Goal: Transaction & Acquisition: Purchase product/service

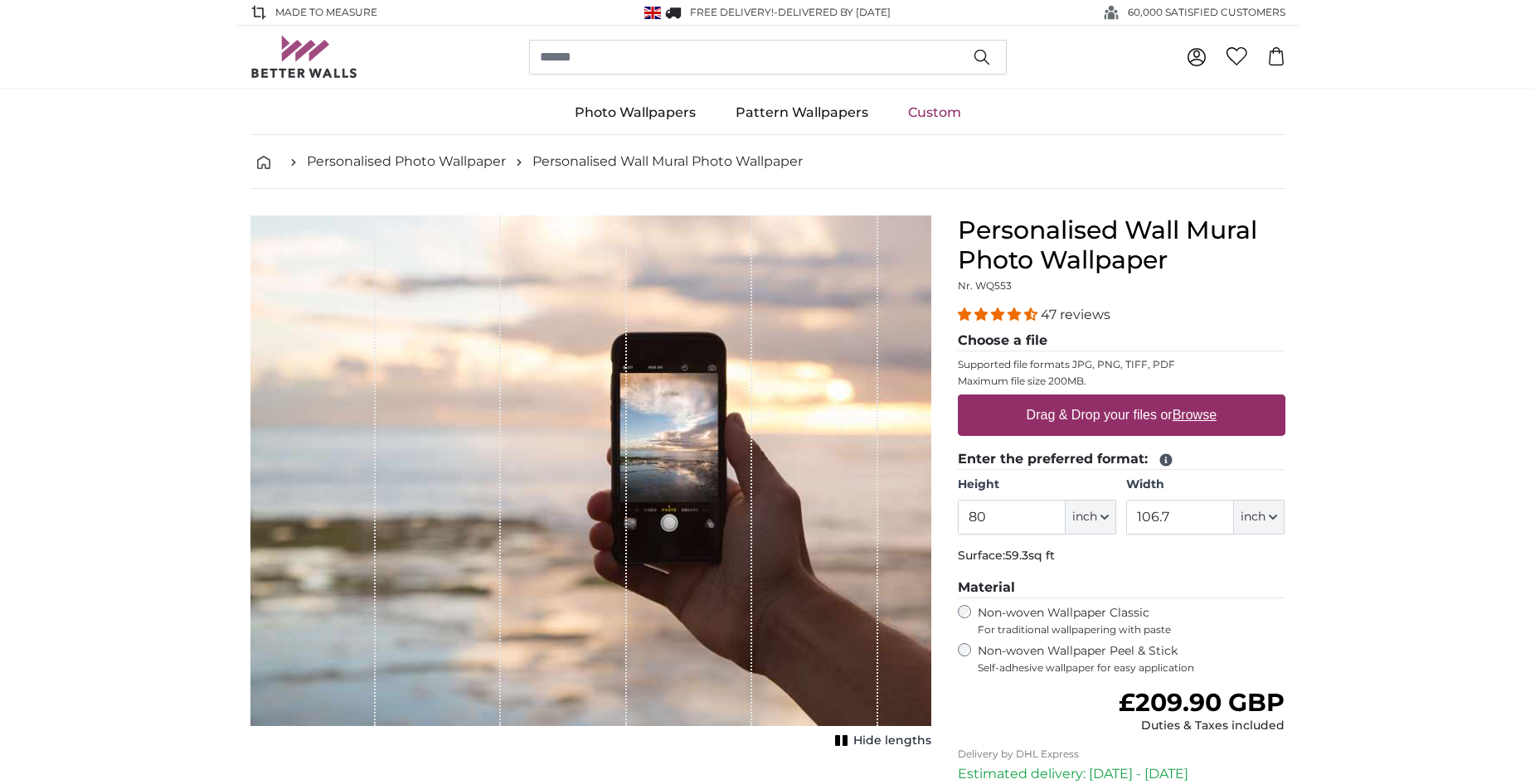
click at [1206, 417] on u "Browse" at bounding box center [1194, 414] width 44 height 14
click at [1206, 399] on input "Drag & Drop your files or Browse" at bounding box center [1122, 396] width 328 height 5
type input "**********"
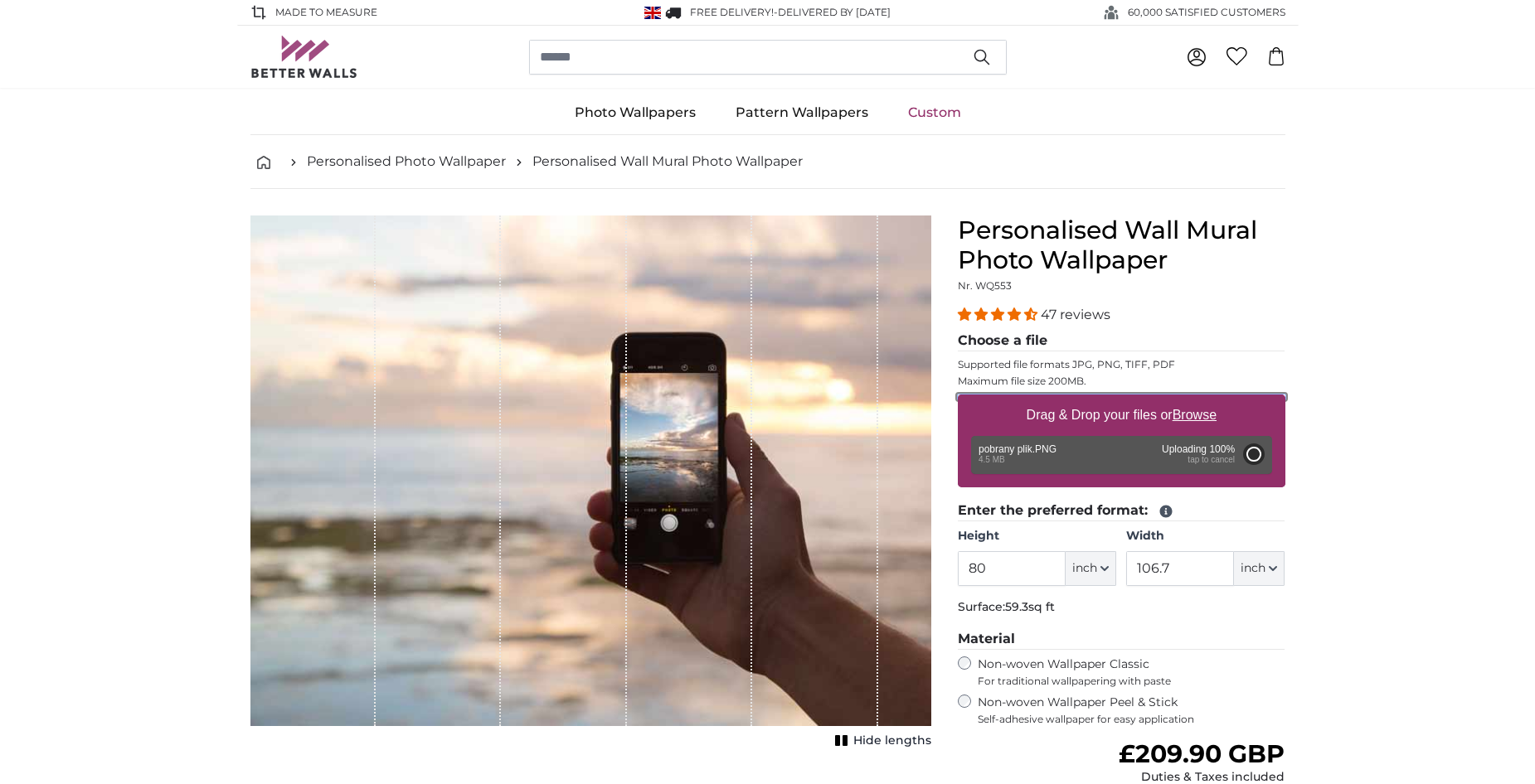
type input "76.8"
type input "98.3"
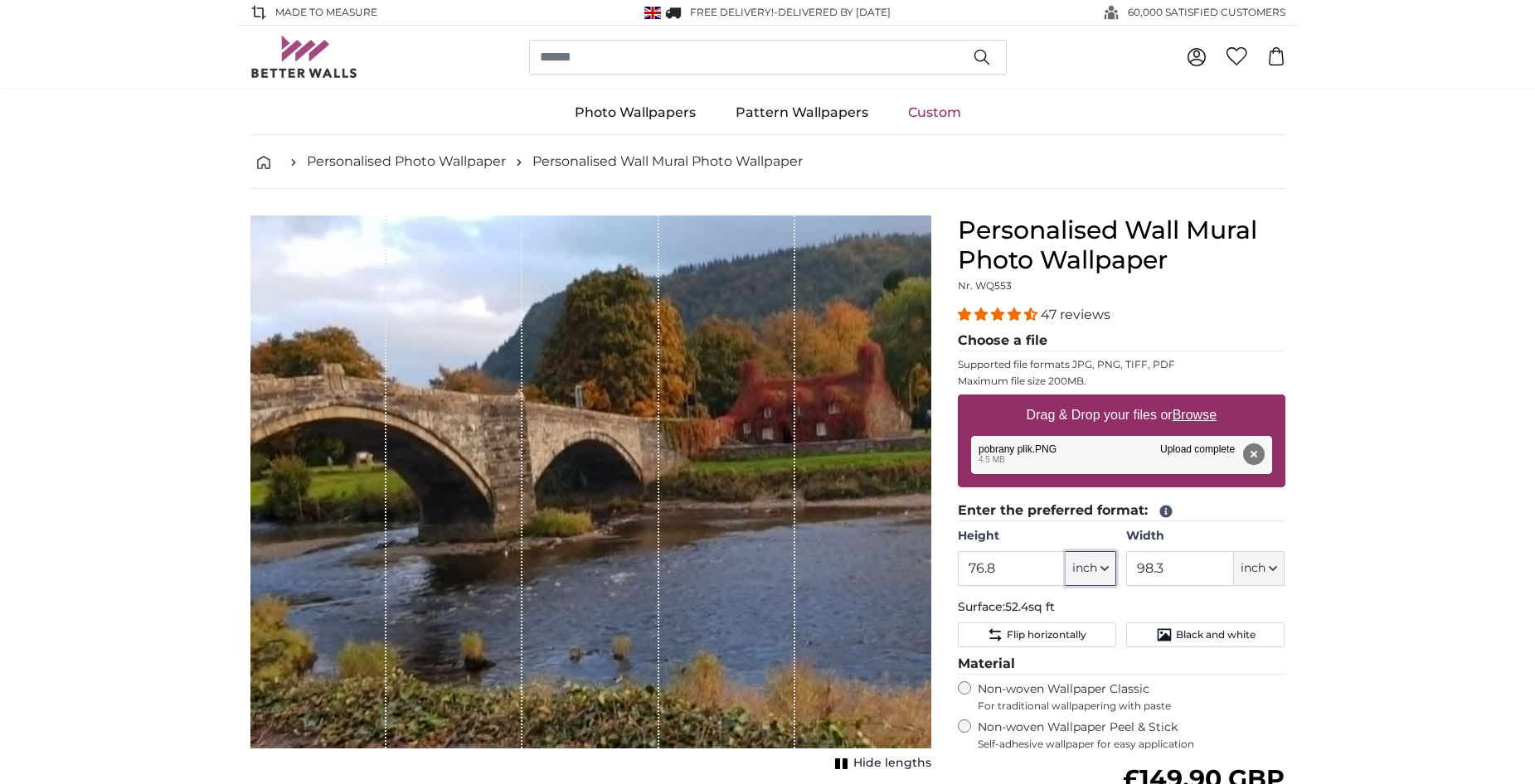
click at [1106, 562] on button "inch" at bounding box center [1091, 568] width 51 height 35
click at [1054, 608] on link "Centimeter (cm)" at bounding box center [1090, 612] width 146 height 30
type input "195.1"
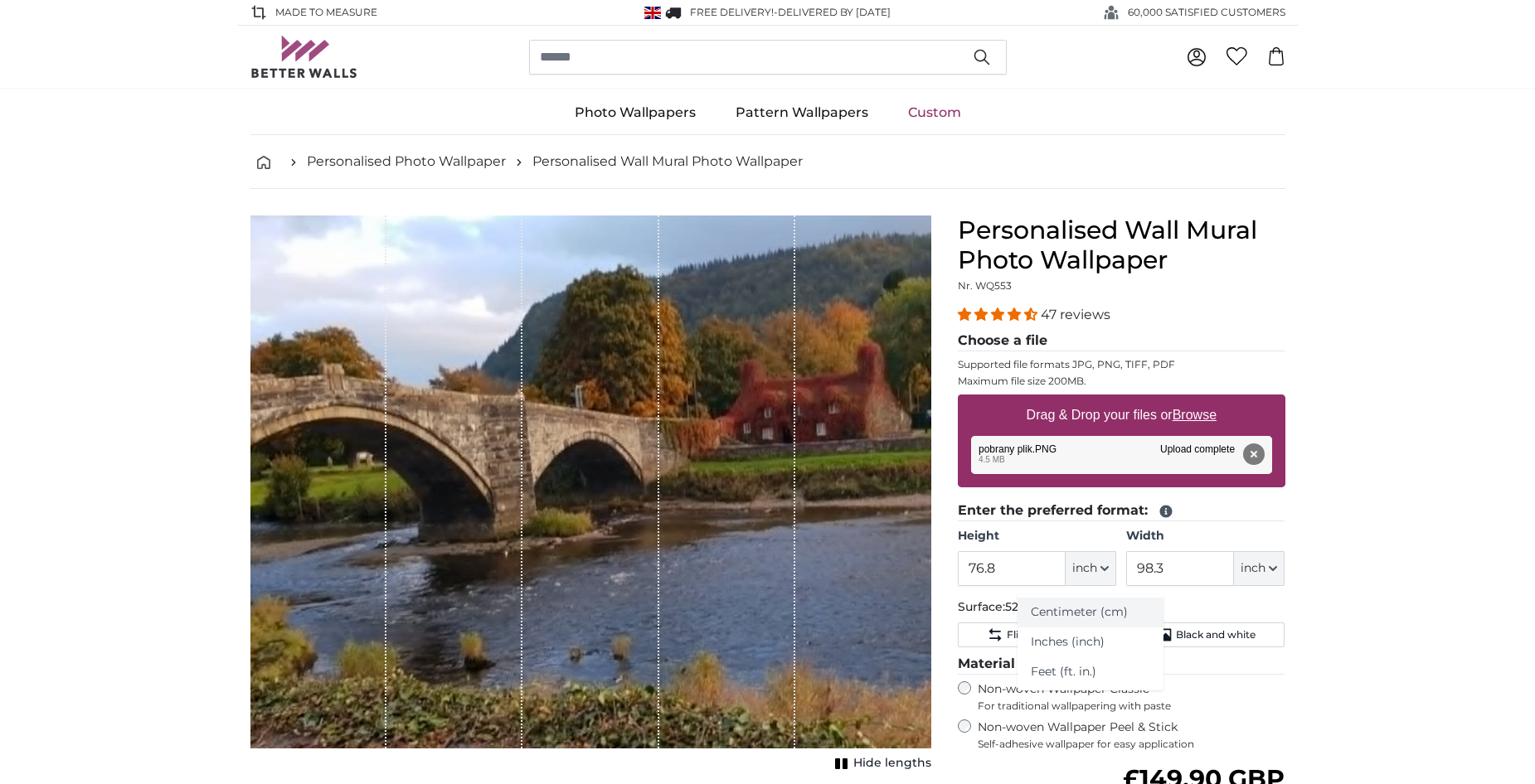
type input "249.7"
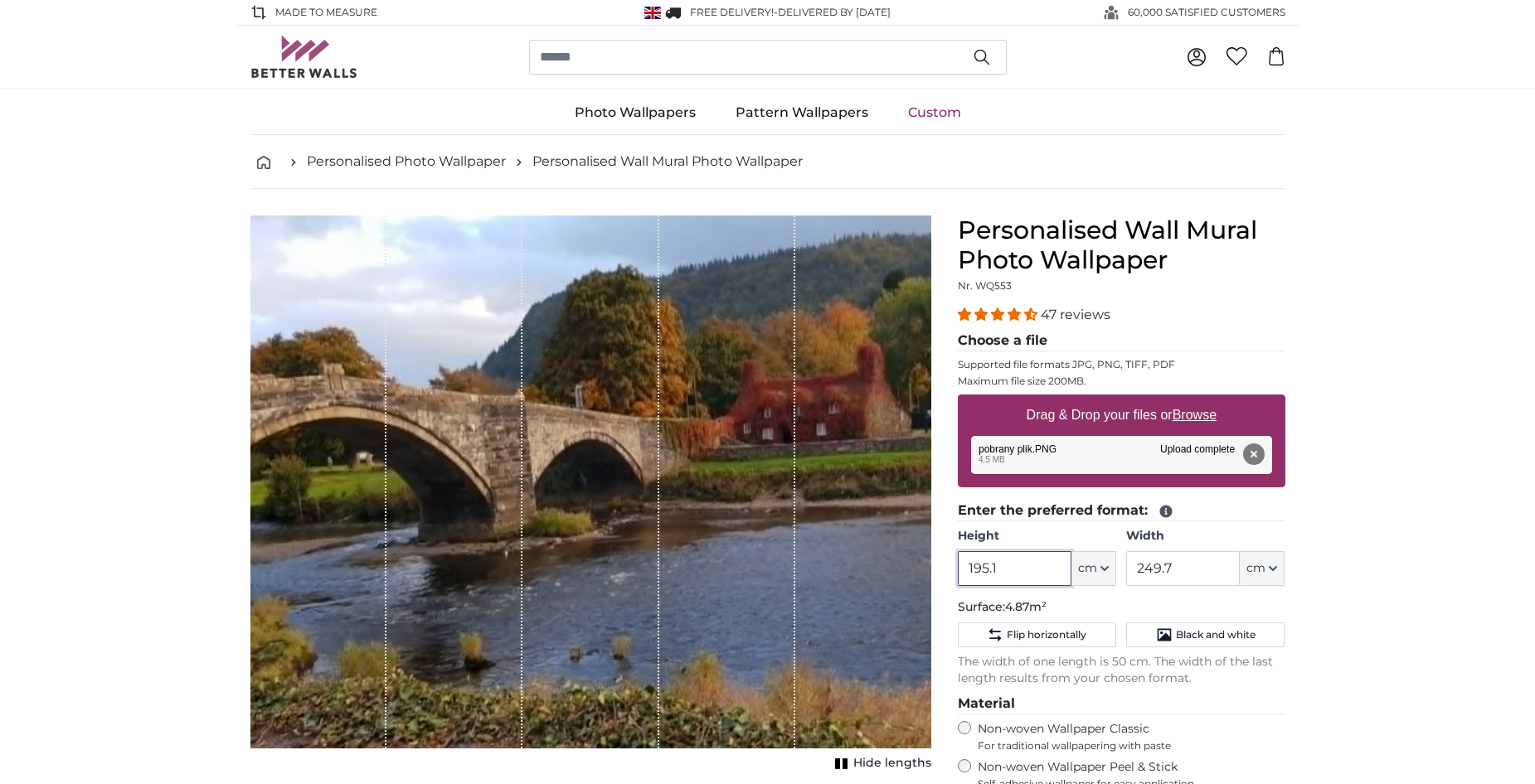
drag, startPoint x: 1013, startPoint y: 563, endPoint x: 959, endPoint y: 563, distance: 54.0
click at [959, 563] on input "195.1" at bounding box center [1015, 568] width 113 height 35
drag, startPoint x: 1006, startPoint y: 568, endPoint x: 944, endPoint y: 564, distance: 62.1
click at [945, 564] on div "Personalised Wall Mural Photo Wallpaper Nr. WQ553 47 reviews Choose a file Supp…" at bounding box center [1122, 644] width 354 height 859
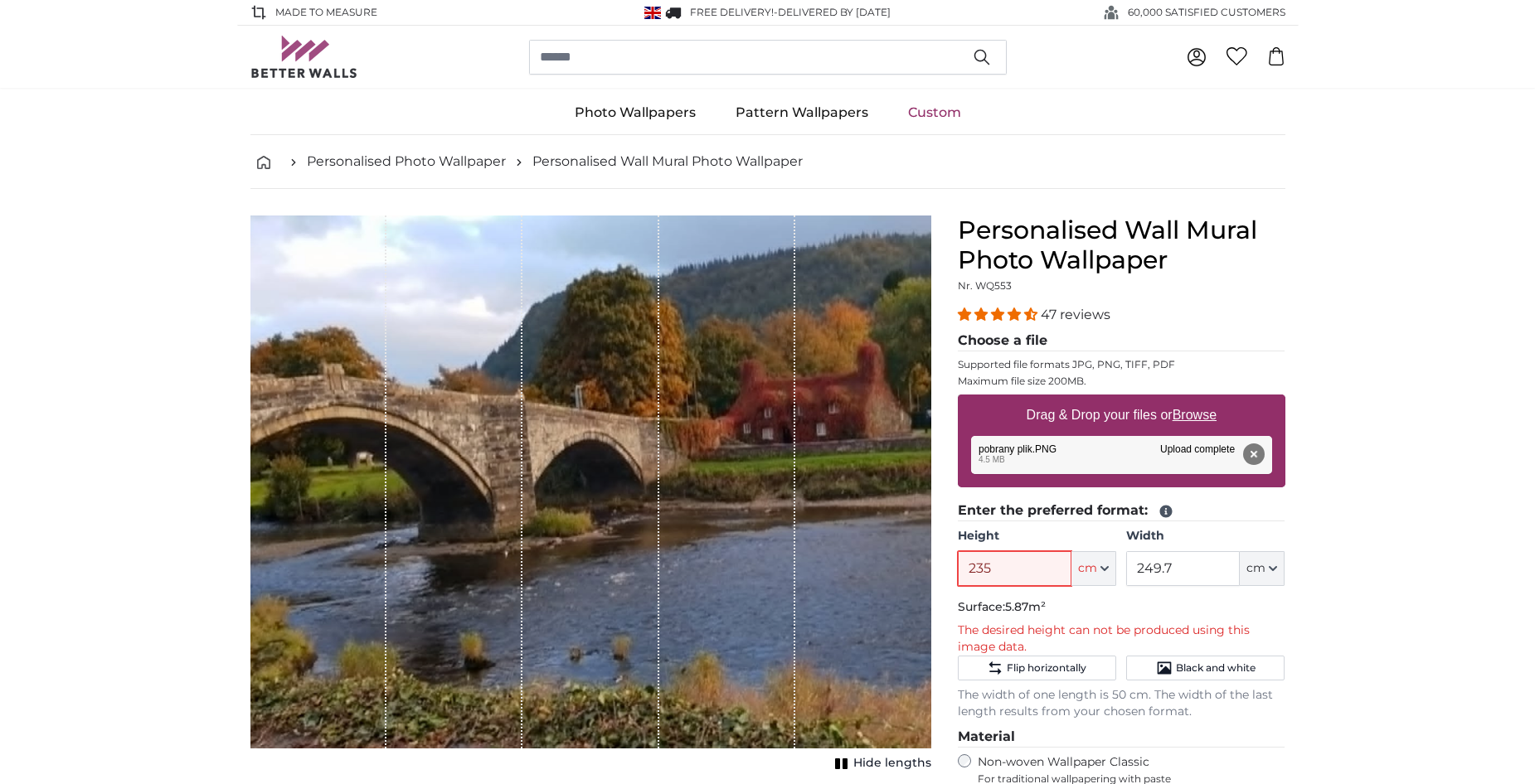
type input "235"
drag, startPoint x: 1026, startPoint y: 640, endPoint x: 951, endPoint y: 631, distance: 75.5
click at [951, 631] on div "Personalised Wall Mural Photo Wallpaper Nr. WQ553 47 reviews Choose a file Supp…" at bounding box center [1122, 661] width 354 height 892
copy p "The desired height can not be produced using this image data."
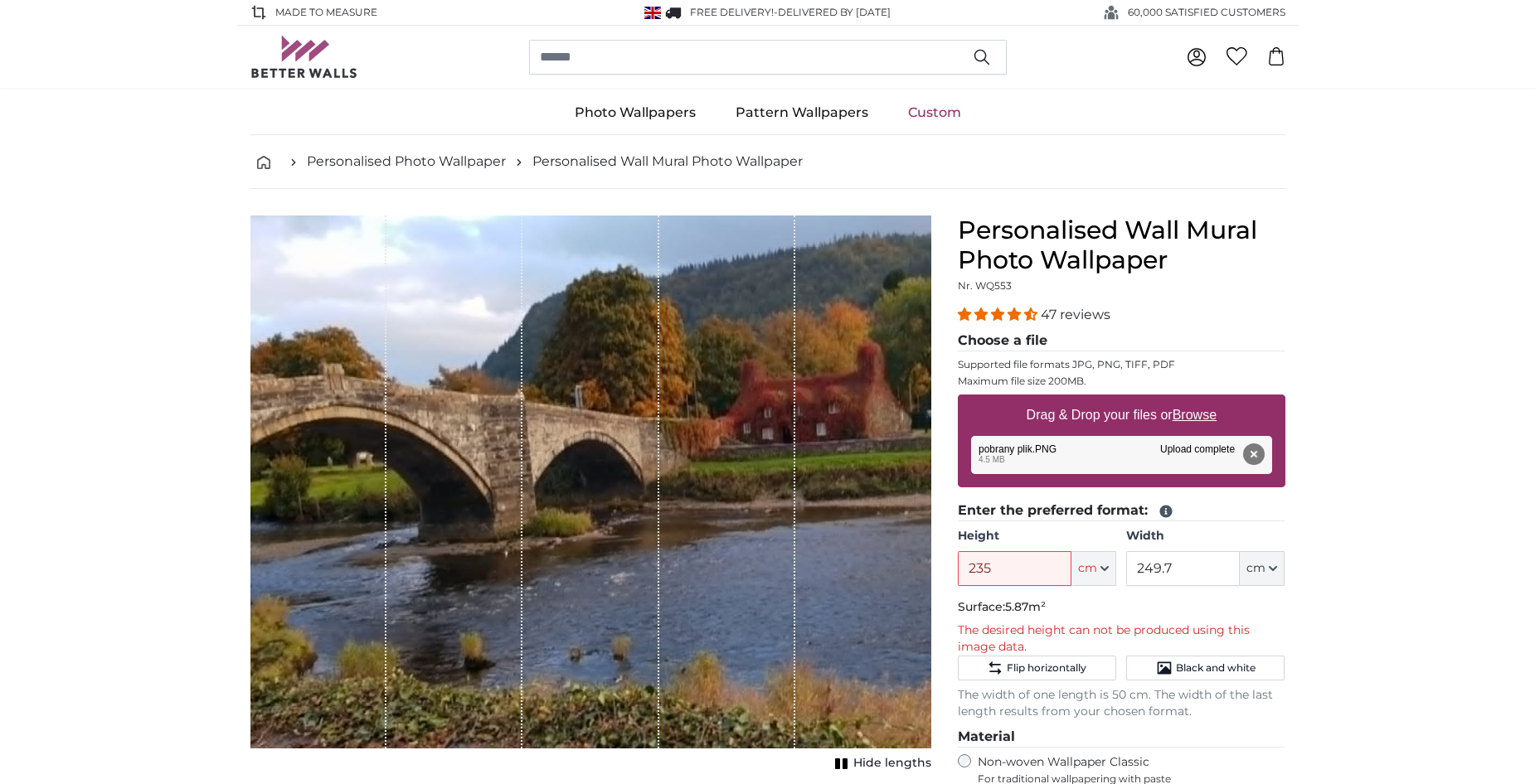
click at [1109, 563] on button "cm" at bounding box center [1093, 568] width 44 height 35
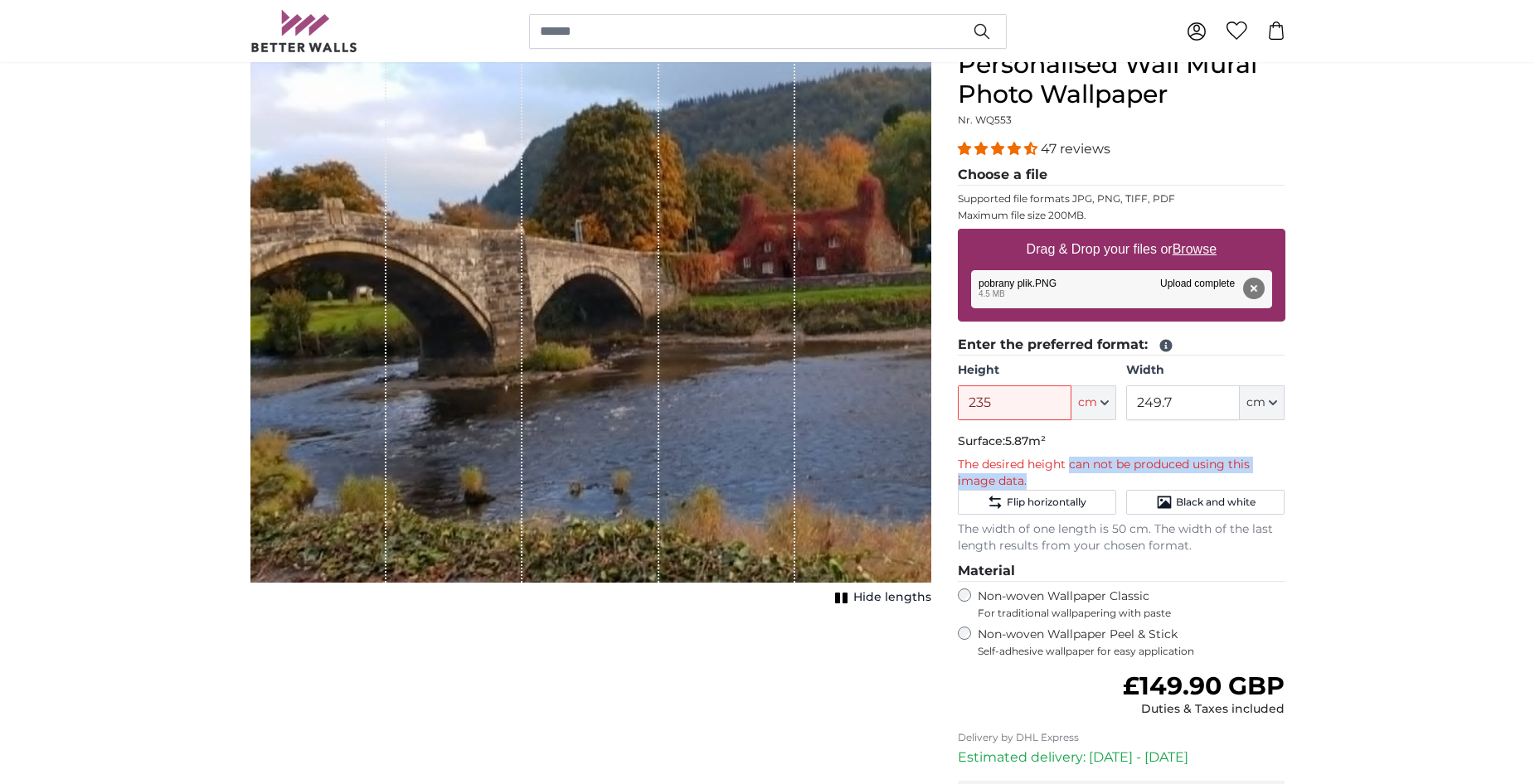
drag, startPoint x: 1038, startPoint y: 484, endPoint x: 1072, endPoint y: 462, distance: 40.5
click at [1072, 462] on p "The desired height can not be produced using this image data." at bounding box center [1122, 473] width 328 height 33
copy p "can not be produced using this image data."
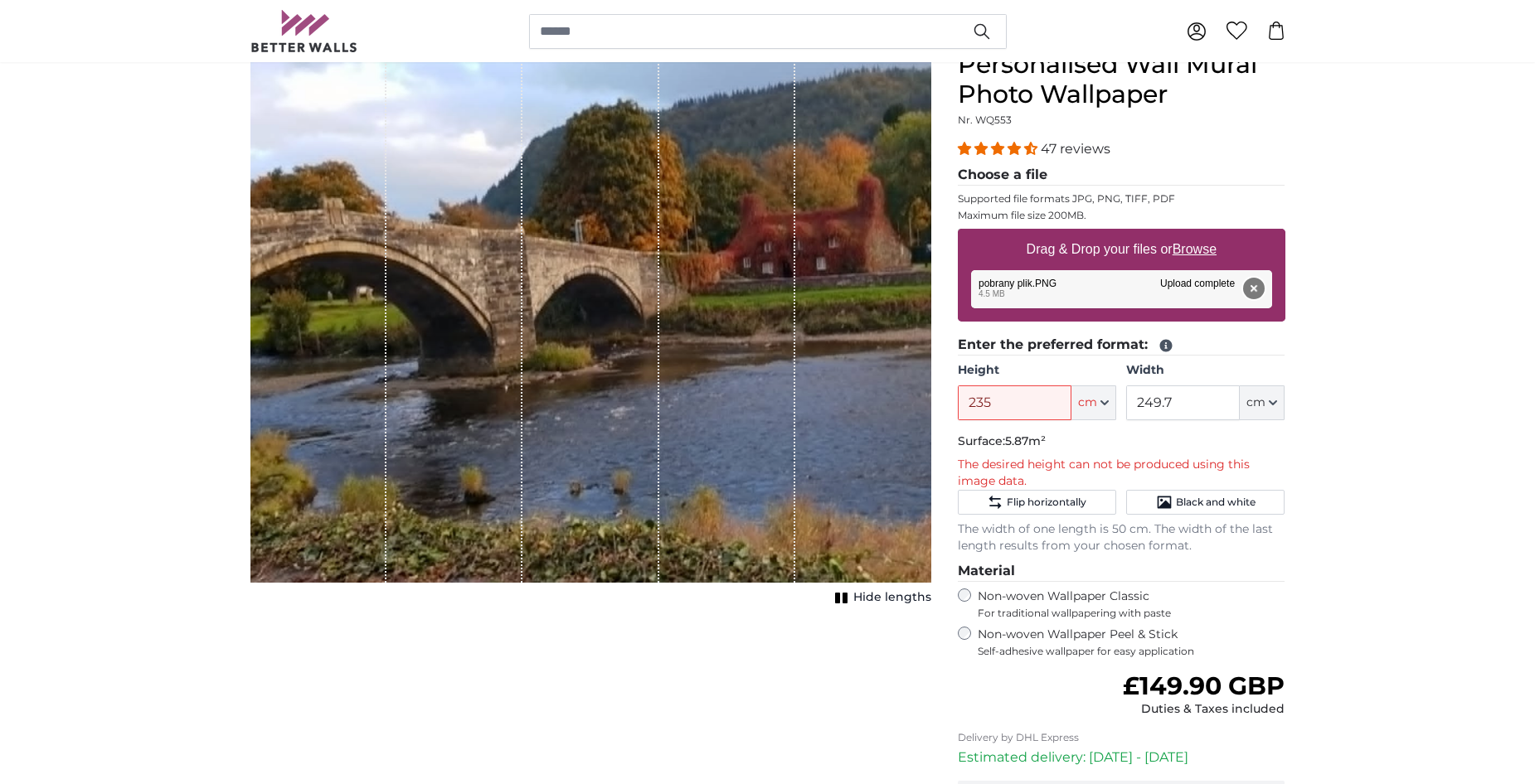
click at [1255, 280] on button "Remove" at bounding box center [1253, 288] width 22 height 22
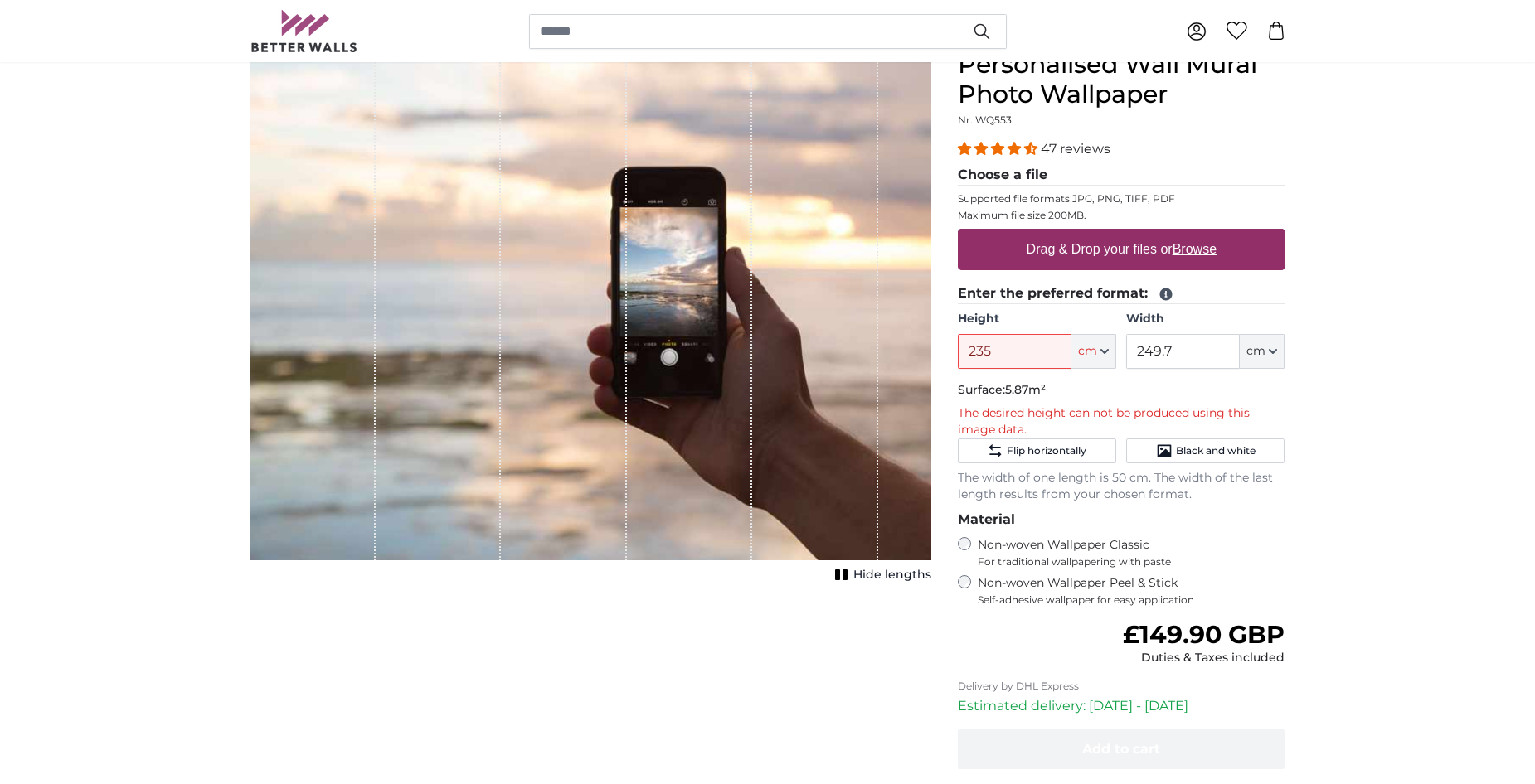
click at [1198, 253] on u "Browse" at bounding box center [1194, 249] width 44 height 14
click at [1198, 234] on input "Drag & Drop your files or Browse" at bounding box center [1122, 230] width 328 height 5
type input "**********"
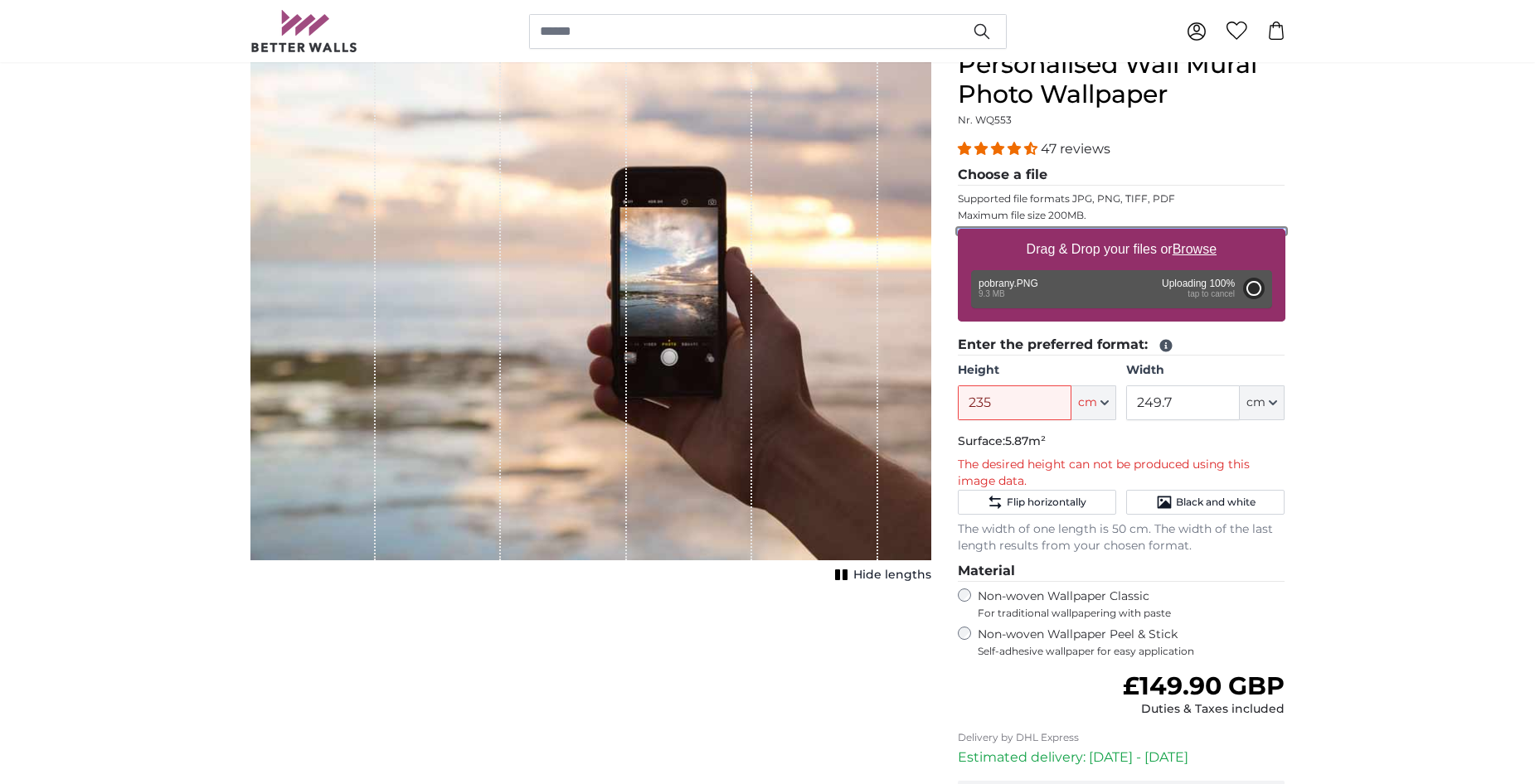
type input "200"
type input "256"
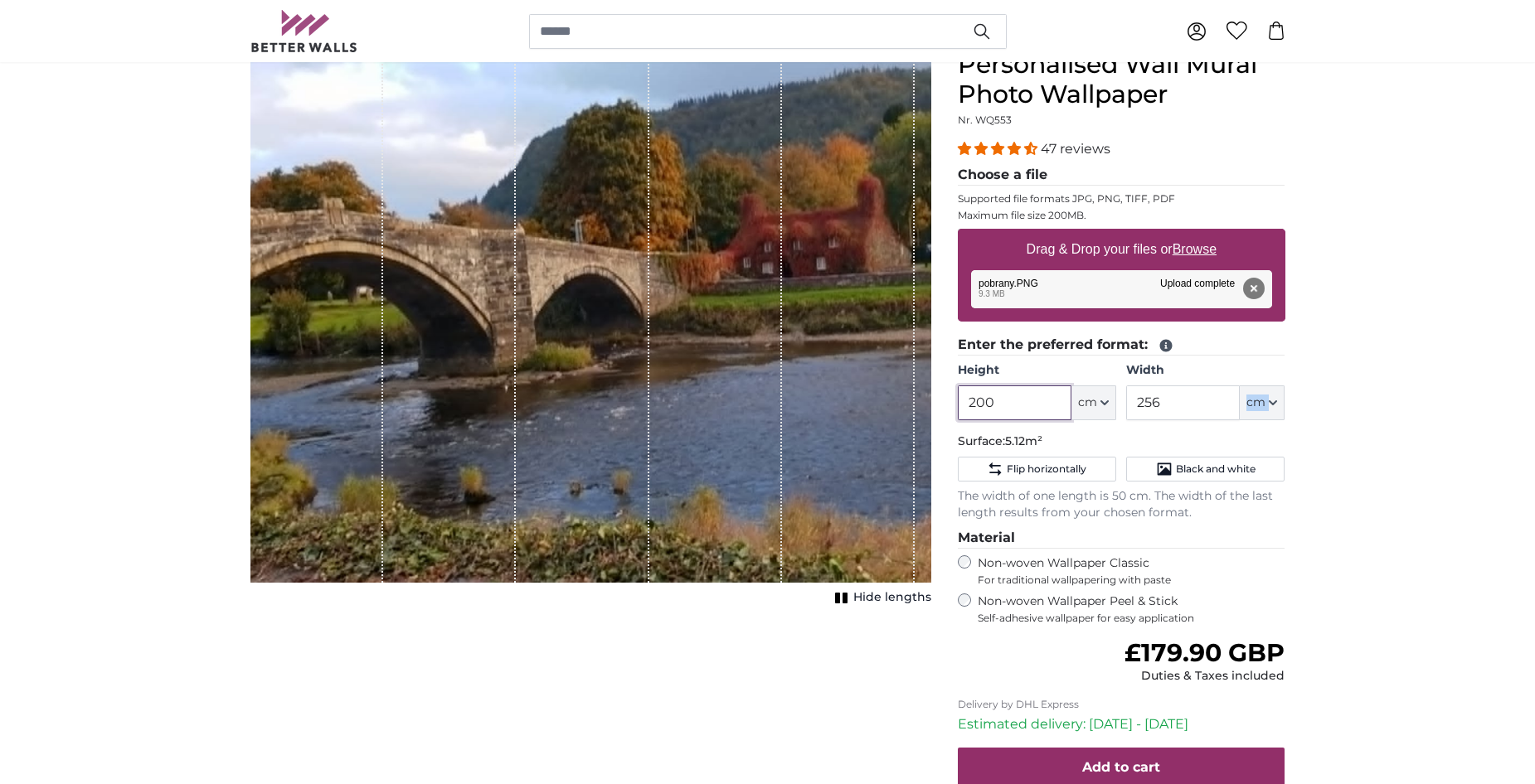
click at [1001, 399] on input "200" at bounding box center [1015, 403] width 113 height 35
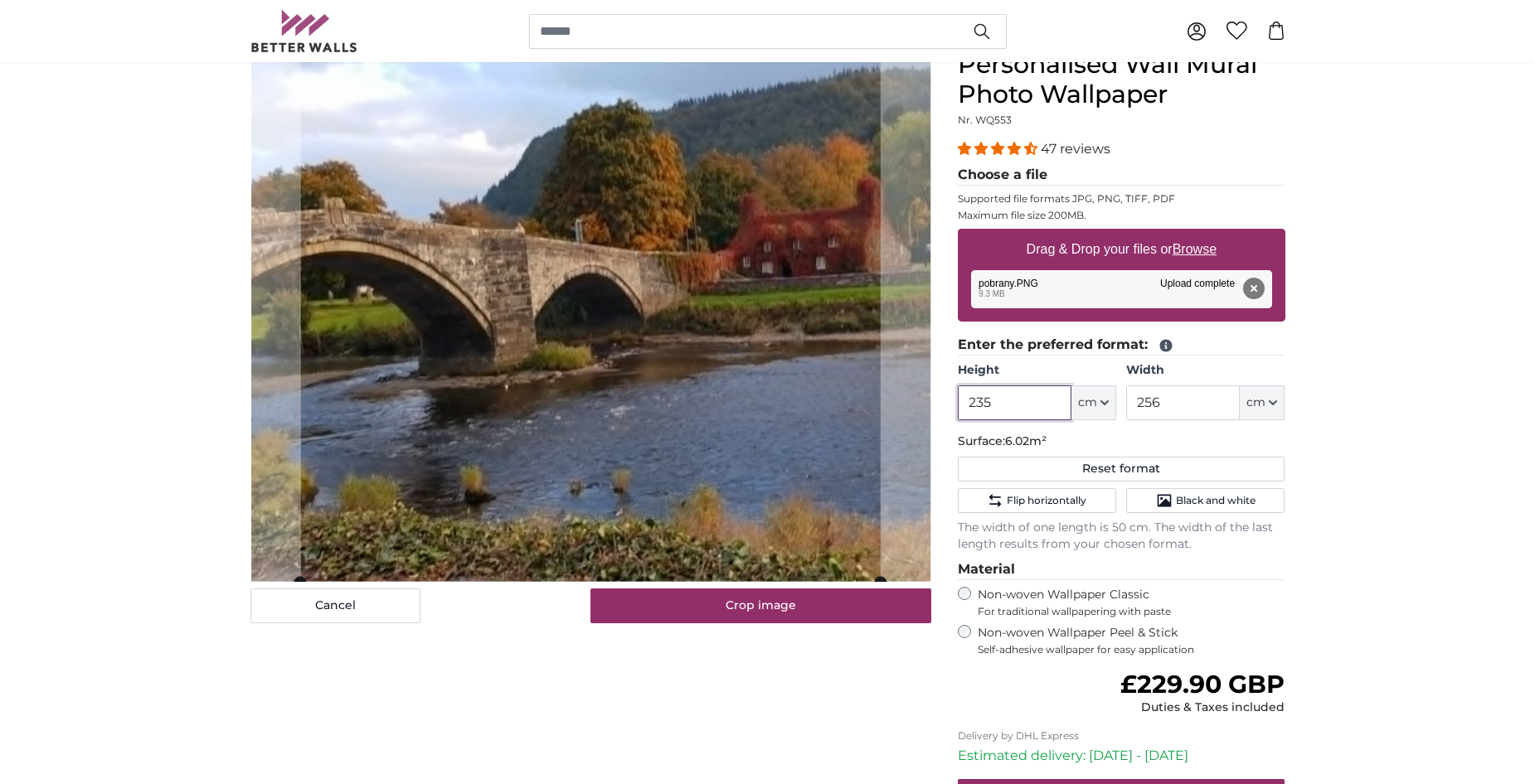
type input "235"
click at [1171, 406] on input "256" at bounding box center [1183, 403] width 113 height 35
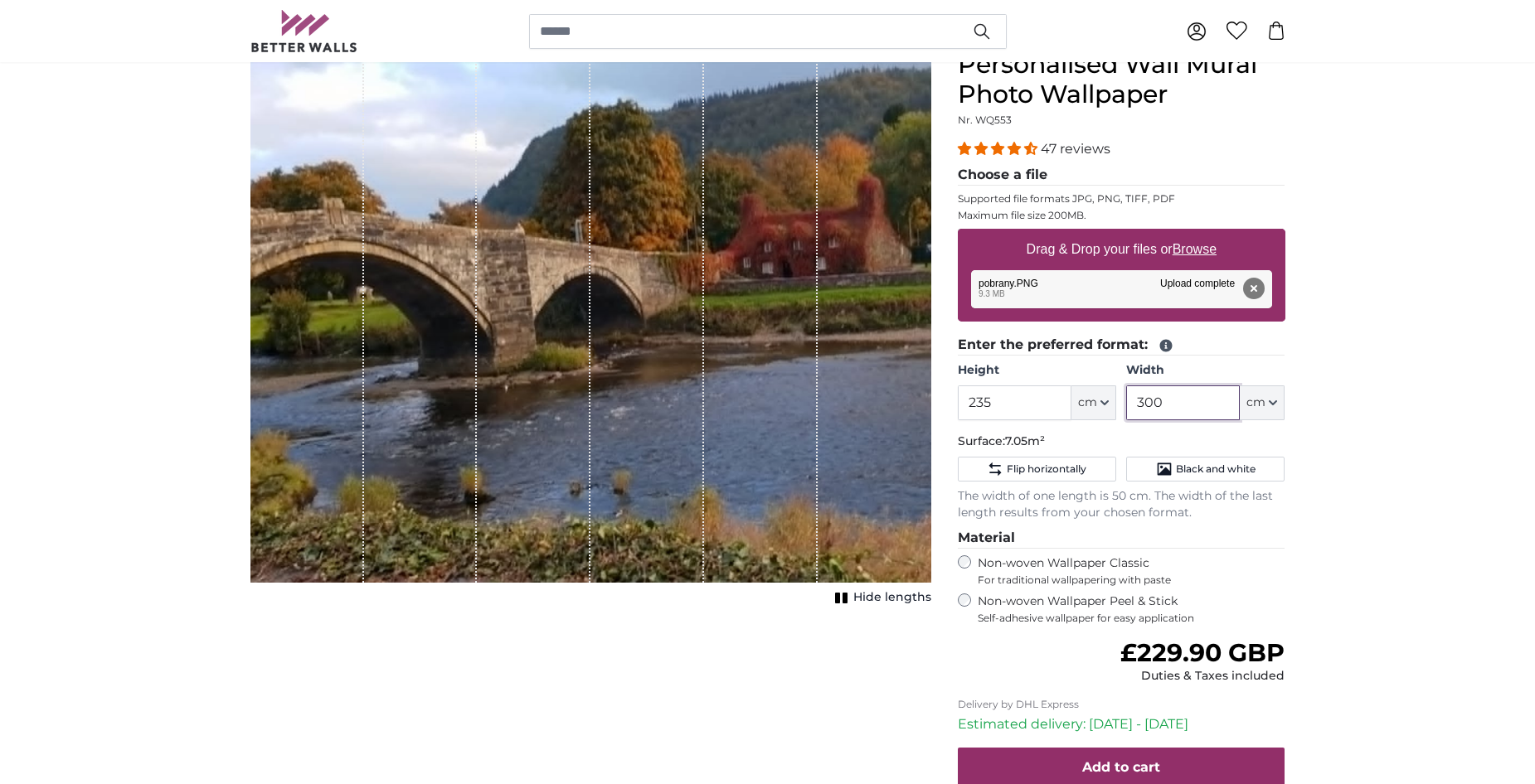
type input "300"
click at [1022, 398] on input "235" at bounding box center [1015, 403] width 113 height 35
click at [1021, 398] on input "235" at bounding box center [1015, 403] width 113 height 35
type input "200"
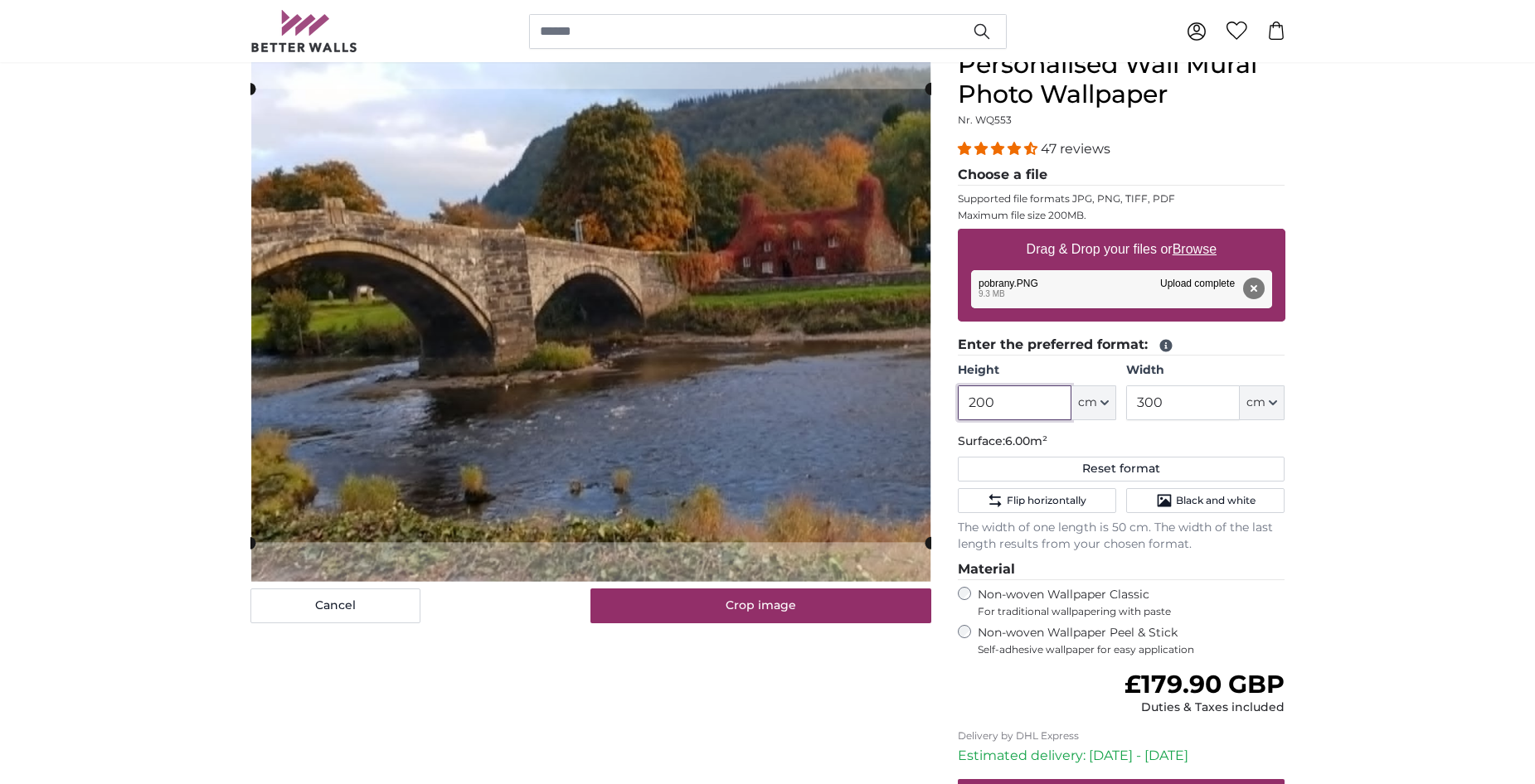
type input "200"
click at [1158, 409] on input "300" at bounding box center [1183, 403] width 113 height 35
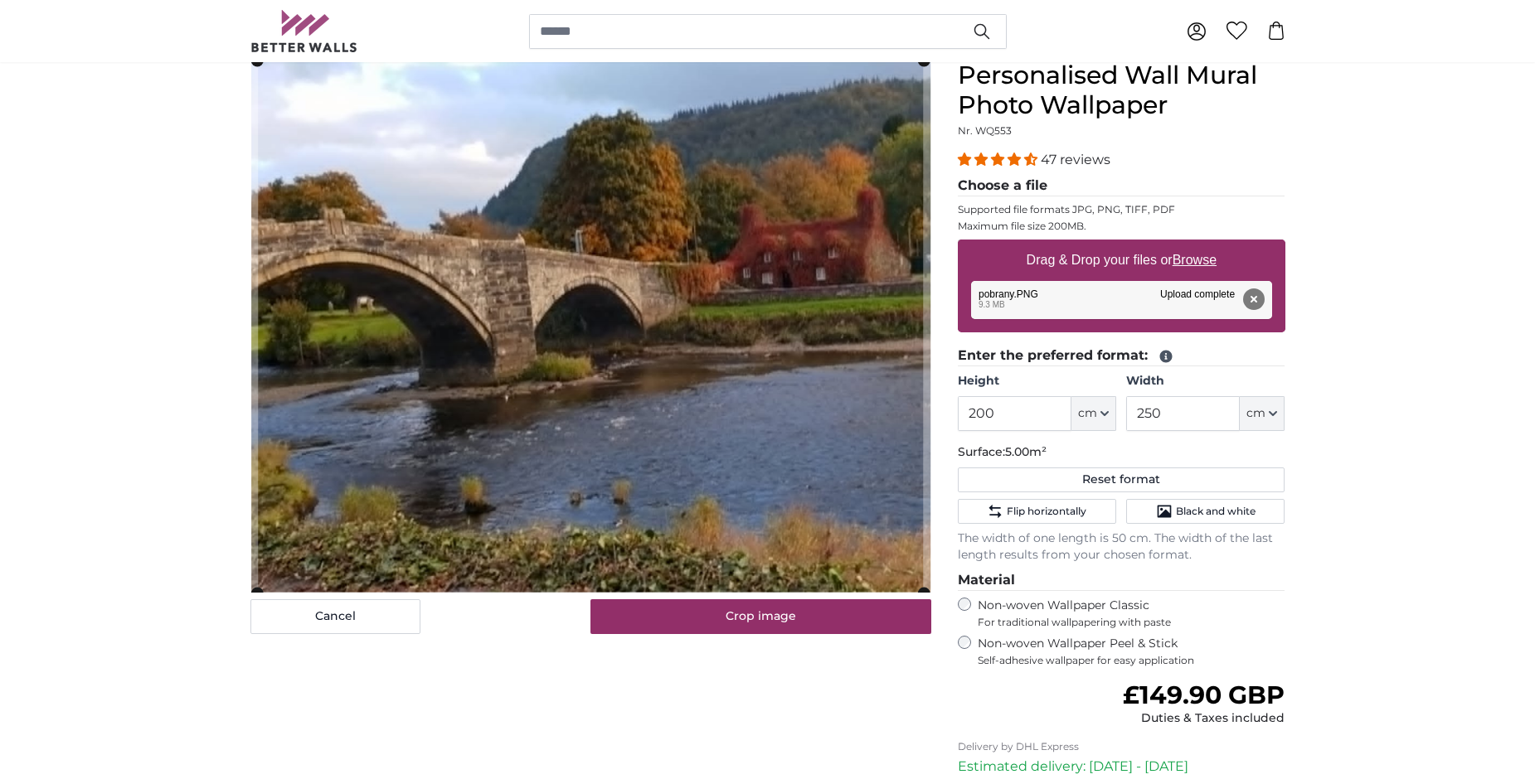
scroll to position [83, 0]
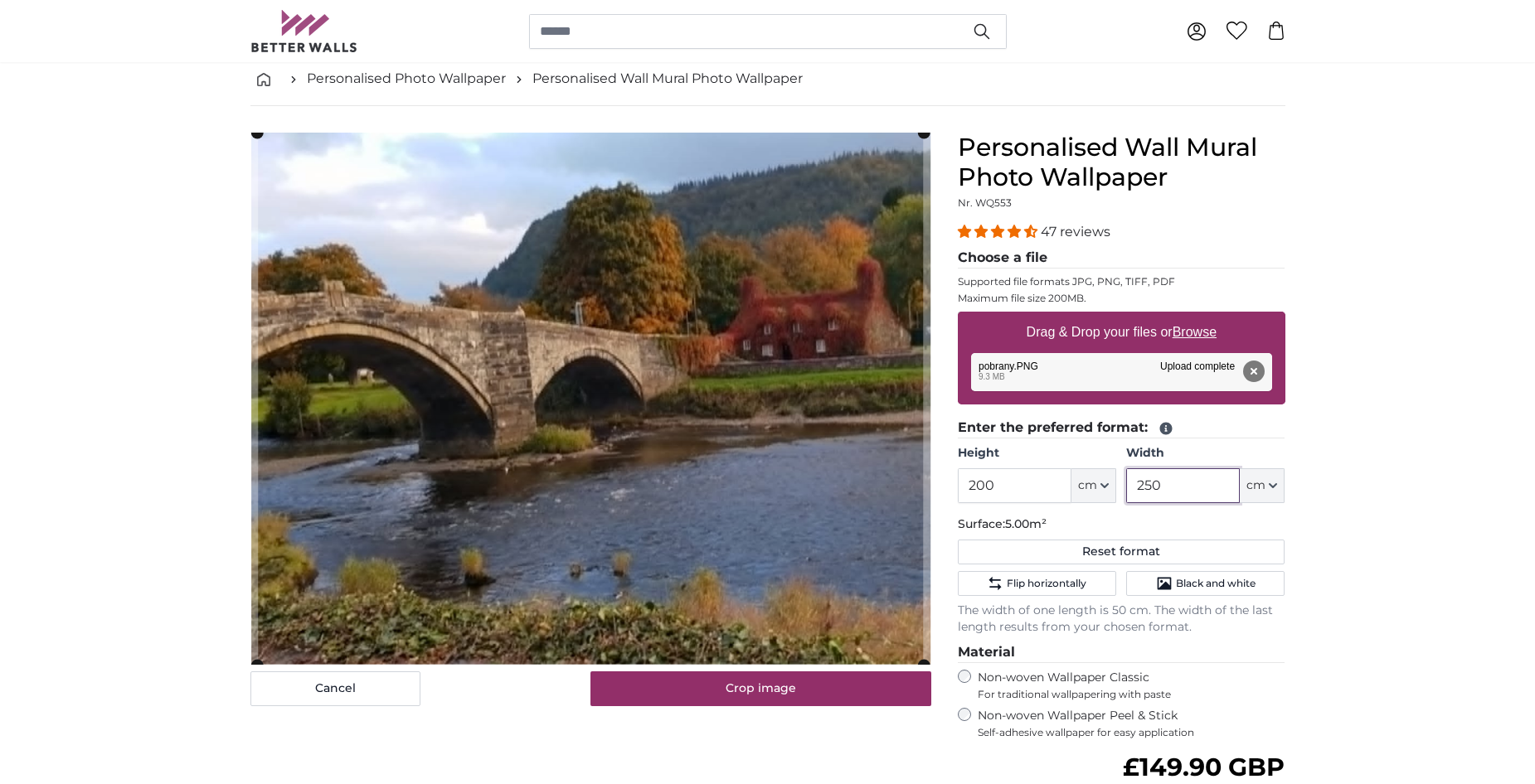
click at [1185, 492] on input "250" at bounding box center [1183, 485] width 113 height 35
type input "2"
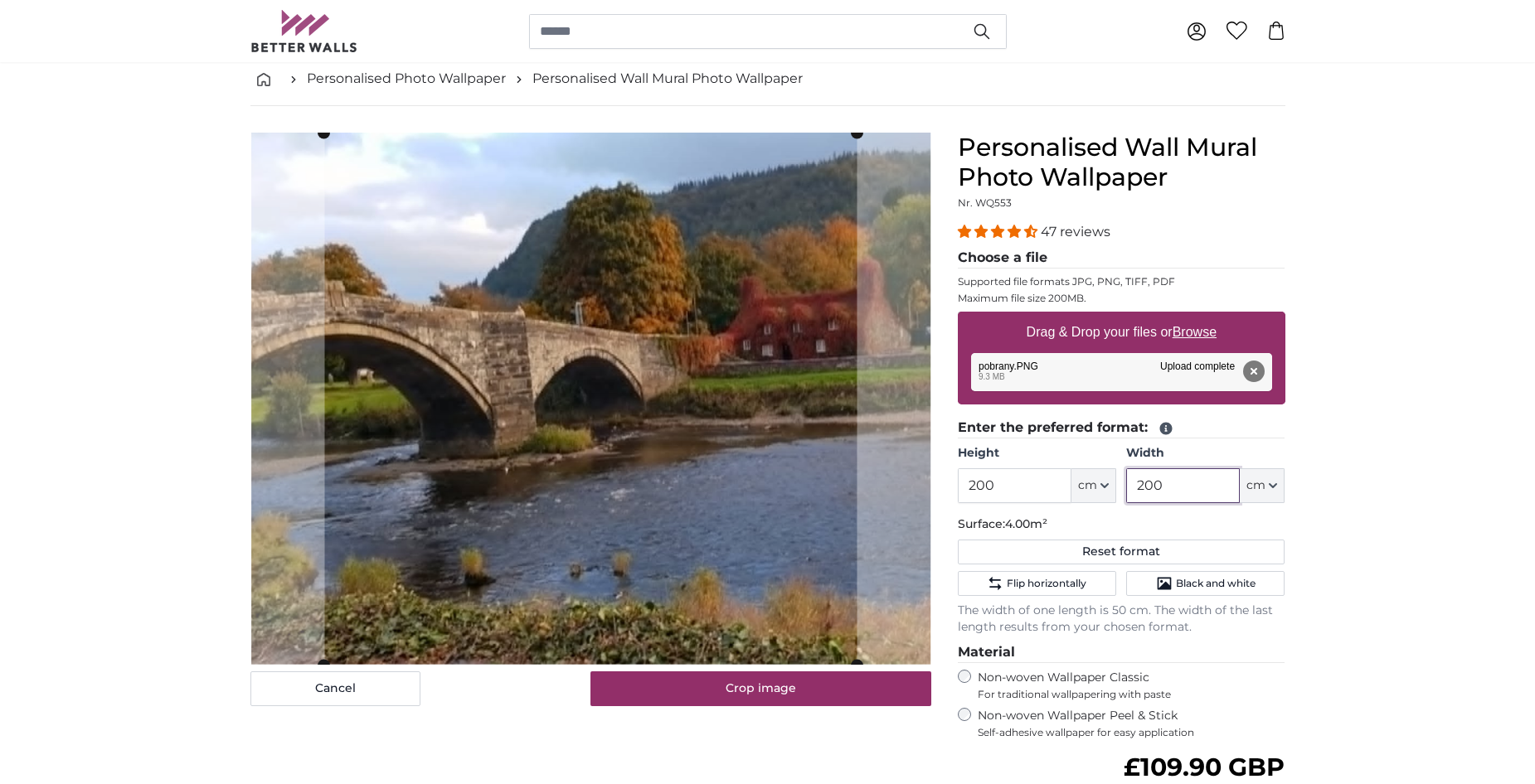
drag, startPoint x: 1173, startPoint y: 484, endPoint x: 1133, endPoint y: 502, distance: 43.9
click at [1133, 502] on input "200" at bounding box center [1183, 485] width 113 height 35
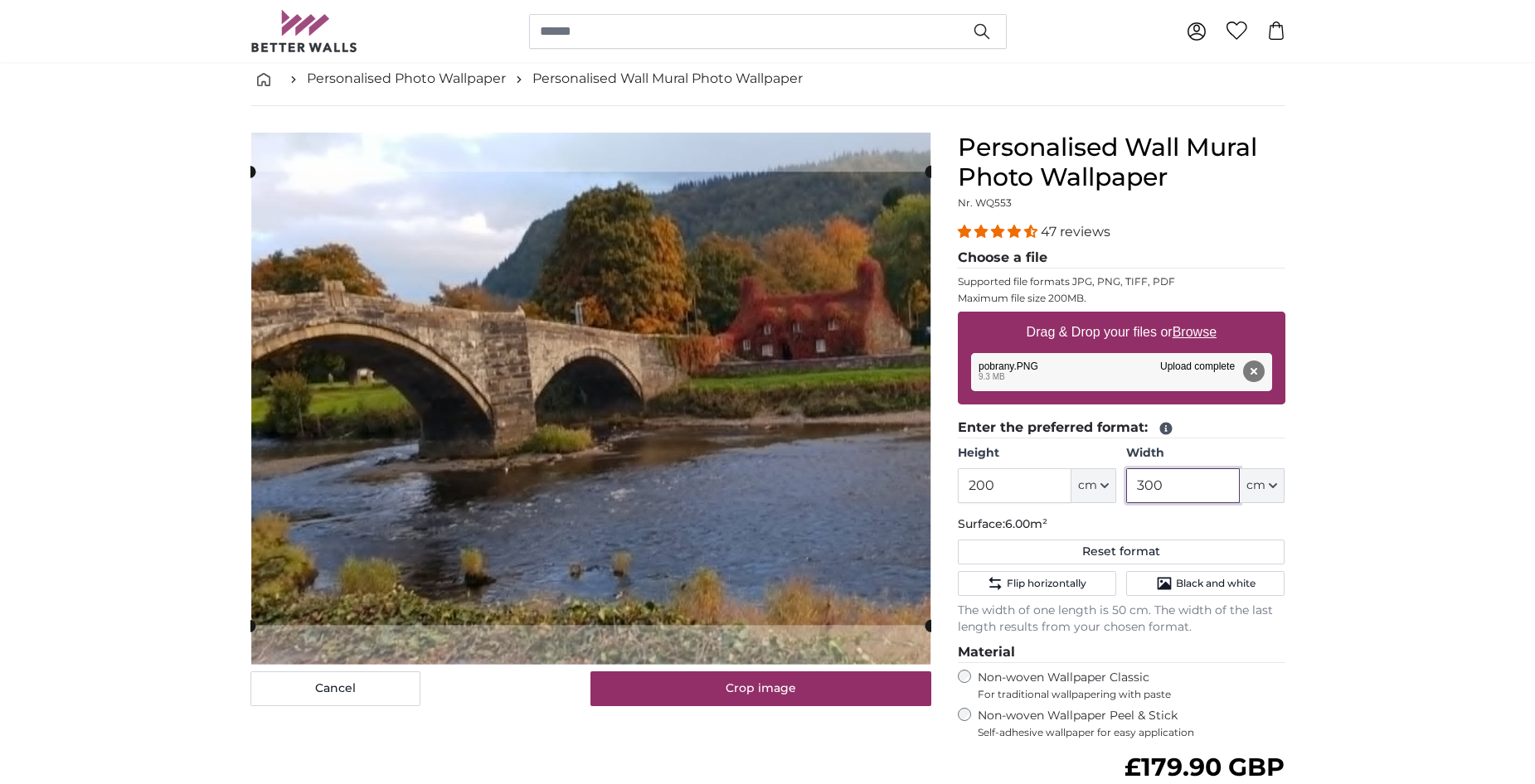
type input "300"
click at [1004, 486] on input "200" at bounding box center [1015, 485] width 113 height 35
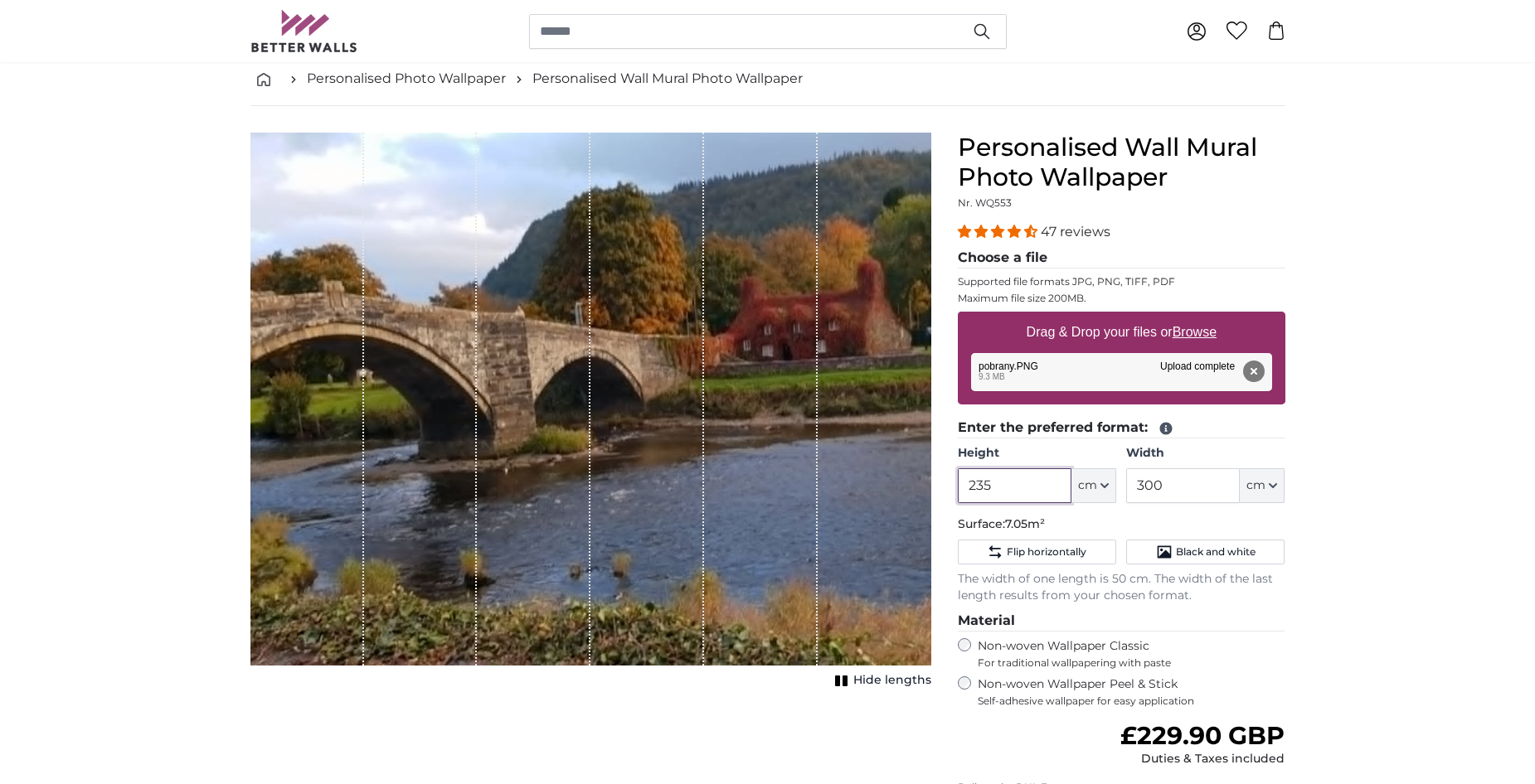
type input "235"
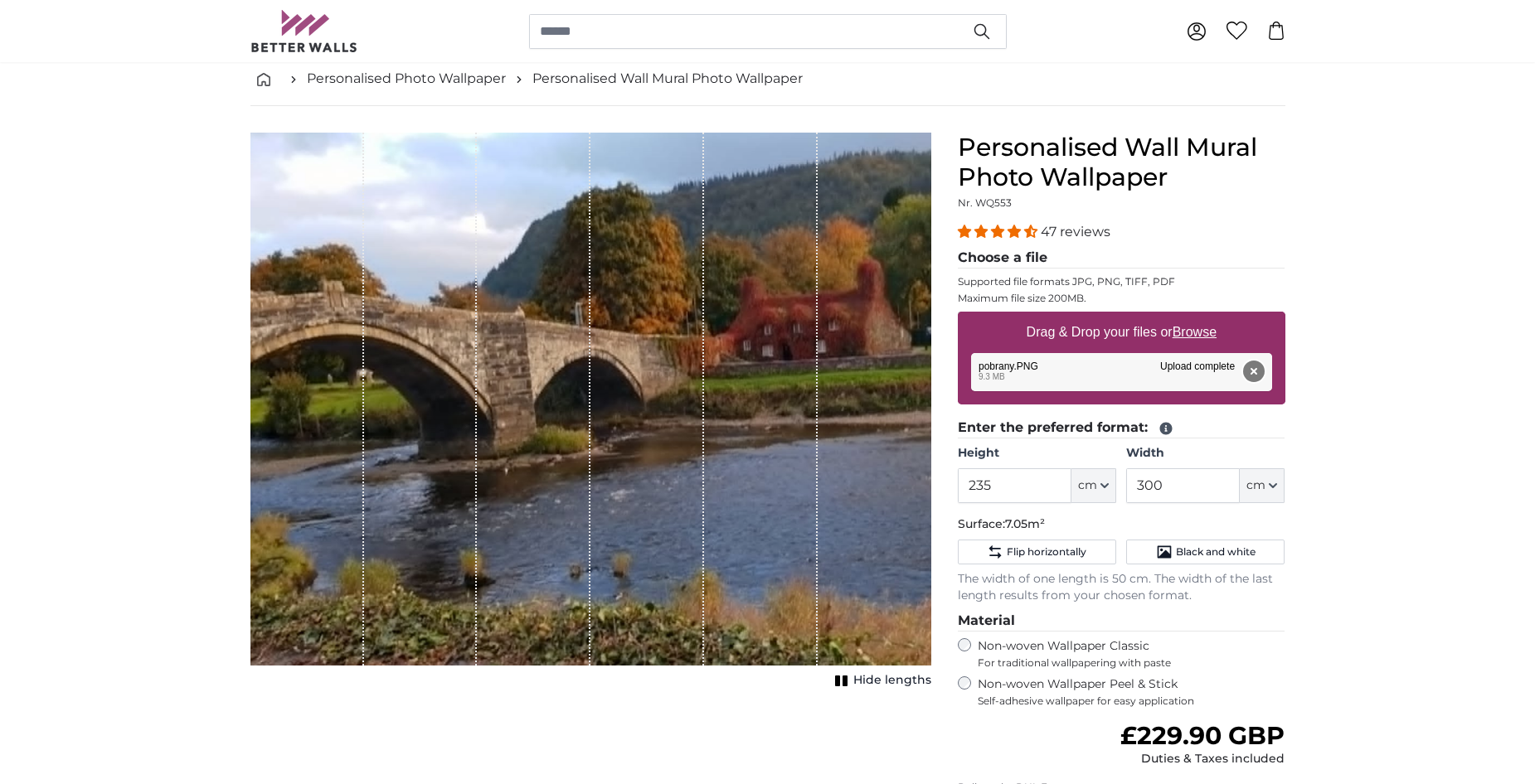
click at [1254, 367] on button "Remove" at bounding box center [1253, 371] width 22 height 22
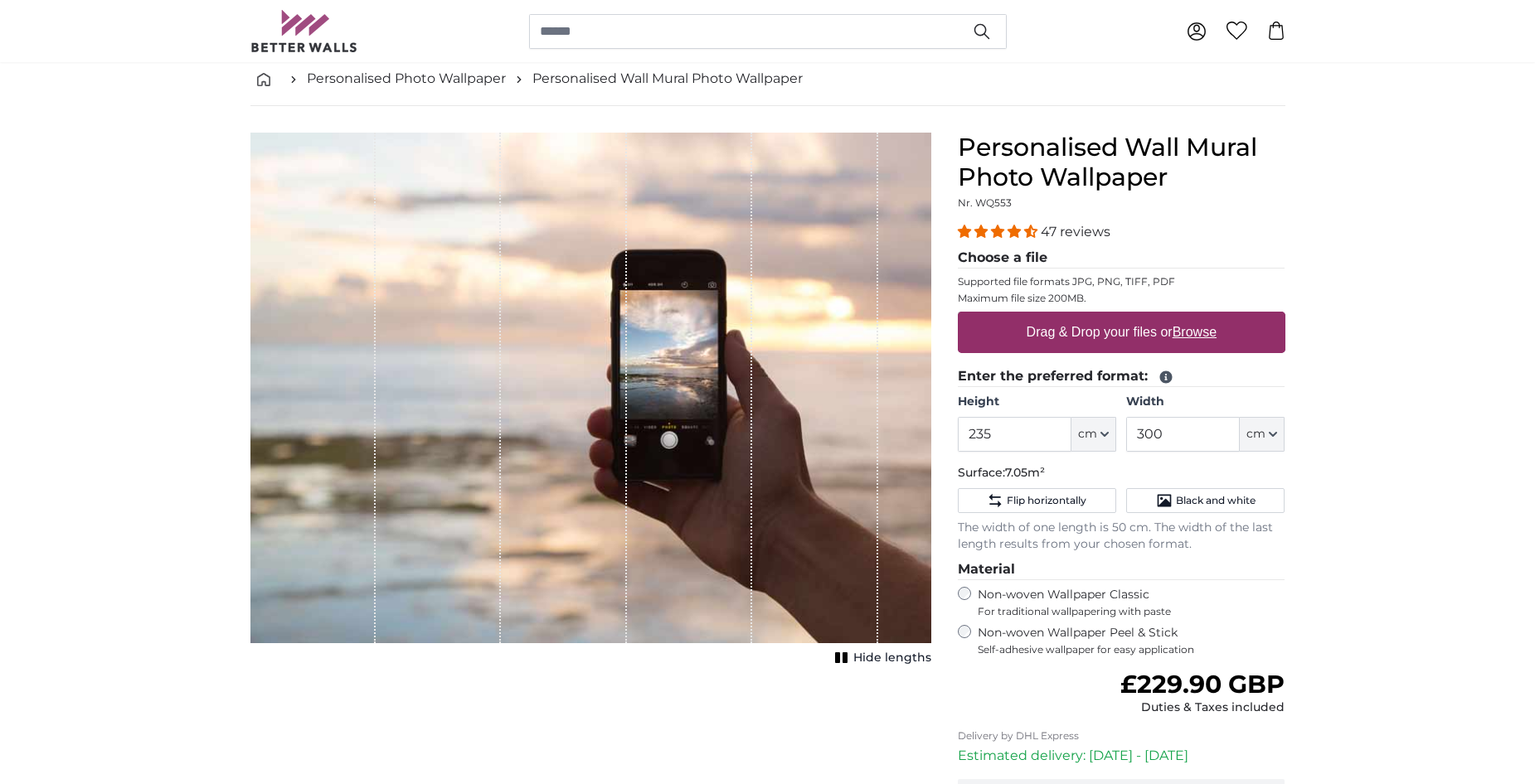
click at [1199, 331] on u "Browse" at bounding box center [1194, 331] width 44 height 14
click at [1199, 317] on input "Drag & Drop your files or Browse" at bounding box center [1122, 313] width 328 height 5
type input "**********"
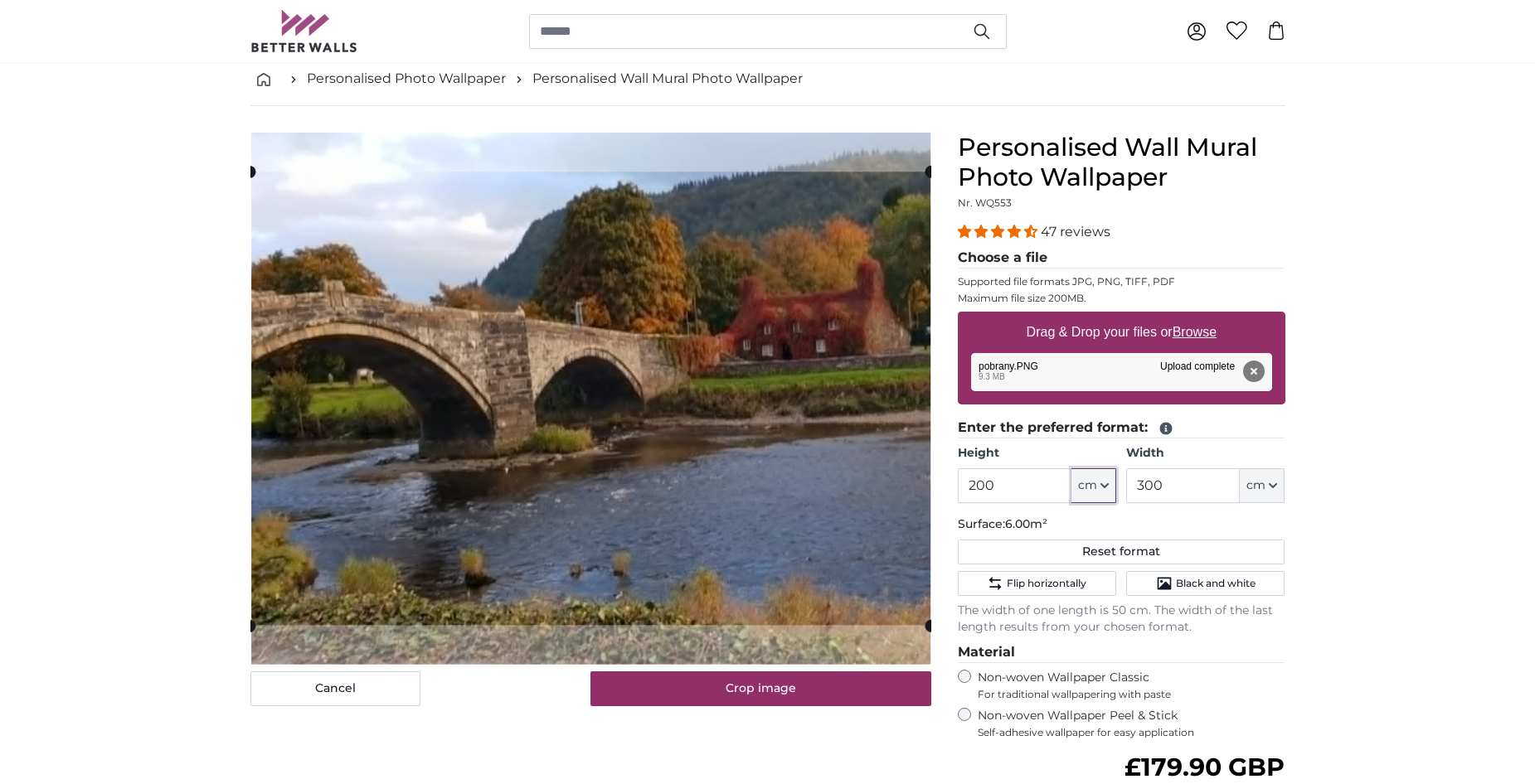
click at [1105, 486] on icon "button" at bounding box center [1105, 485] width 8 height 8
click at [1018, 486] on input "200" at bounding box center [1015, 485] width 113 height 35
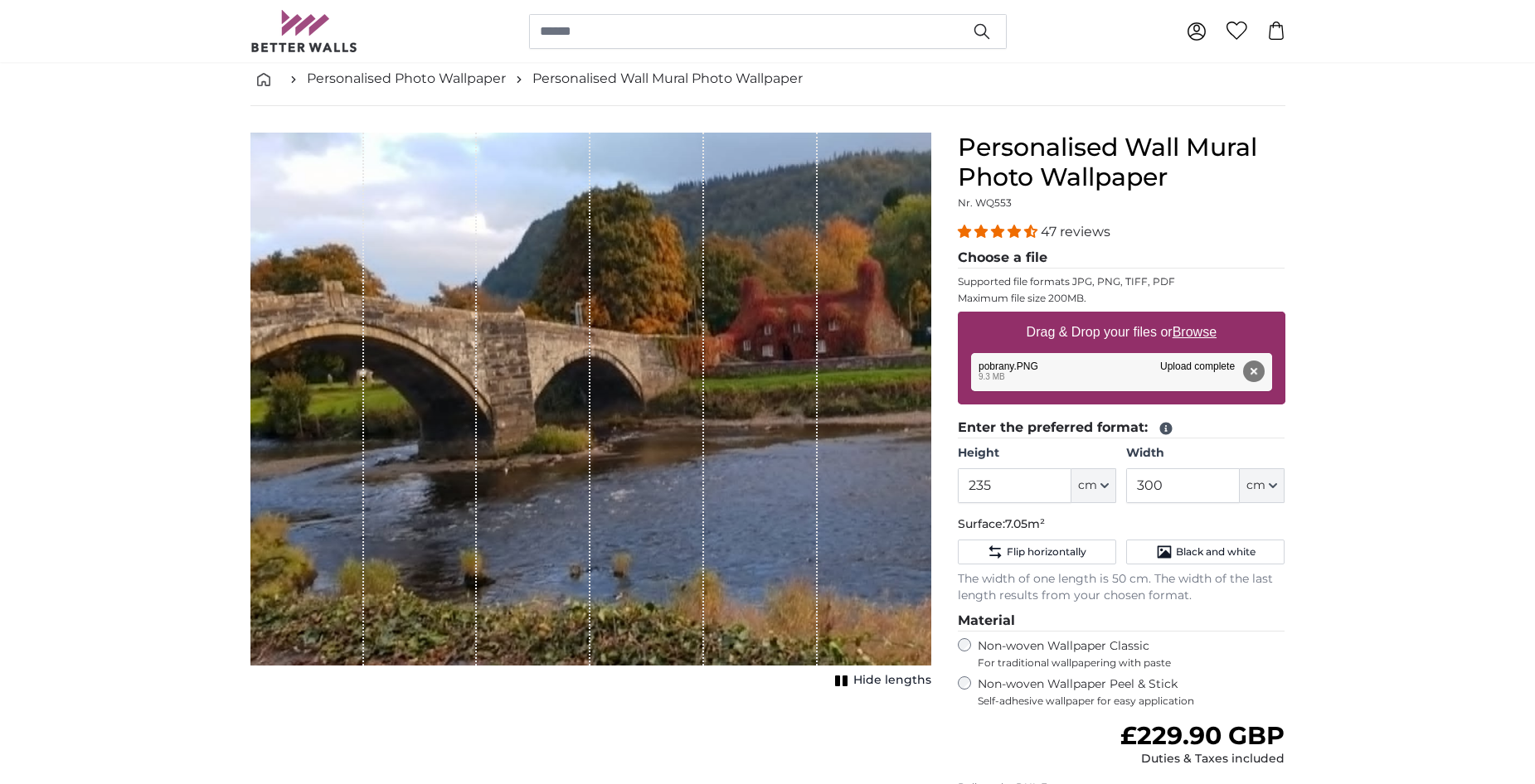
click at [1008, 483] on input "235" at bounding box center [1015, 485] width 113 height 35
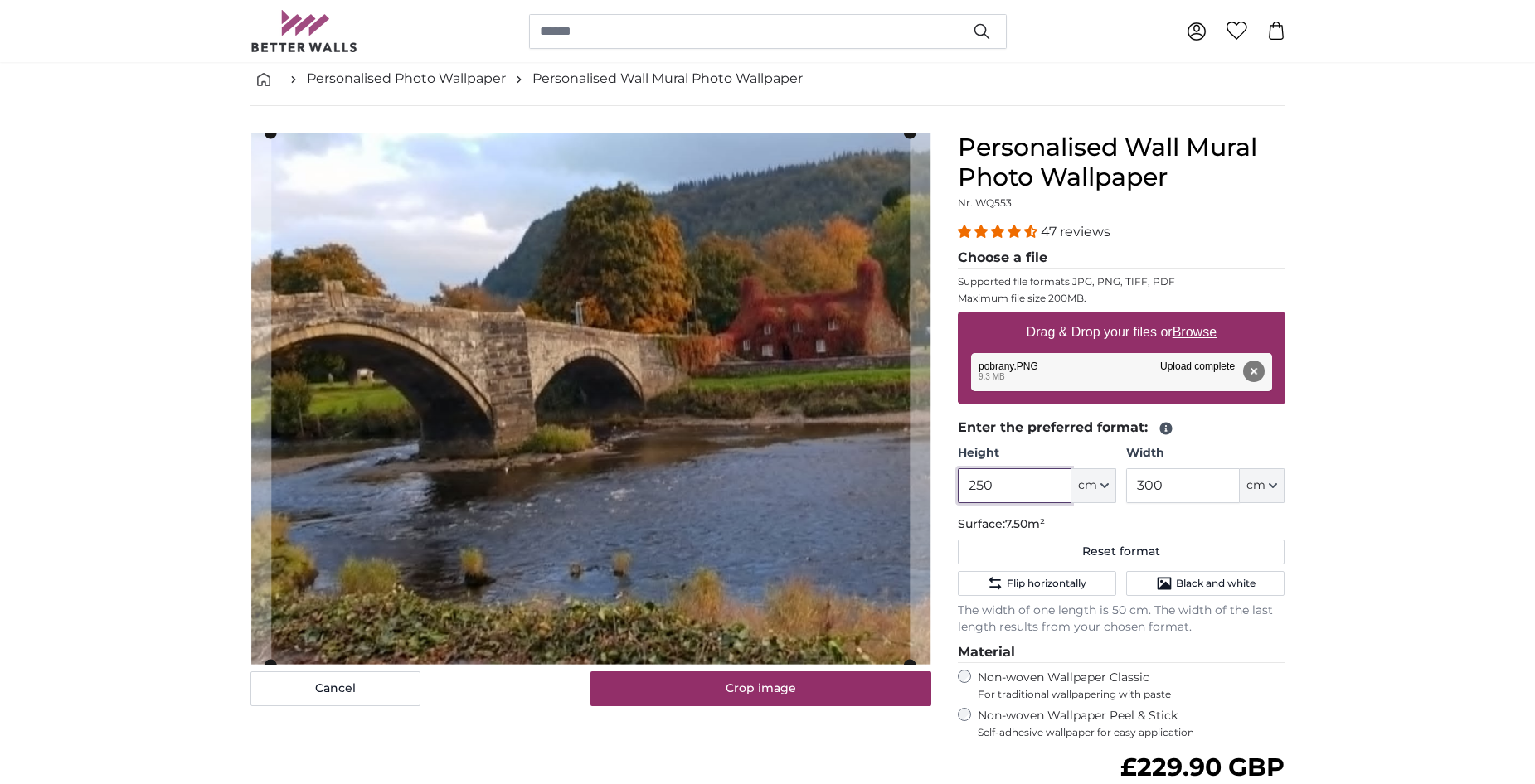
type input "250"
click at [1154, 478] on input "300" at bounding box center [1183, 485] width 113 height 35
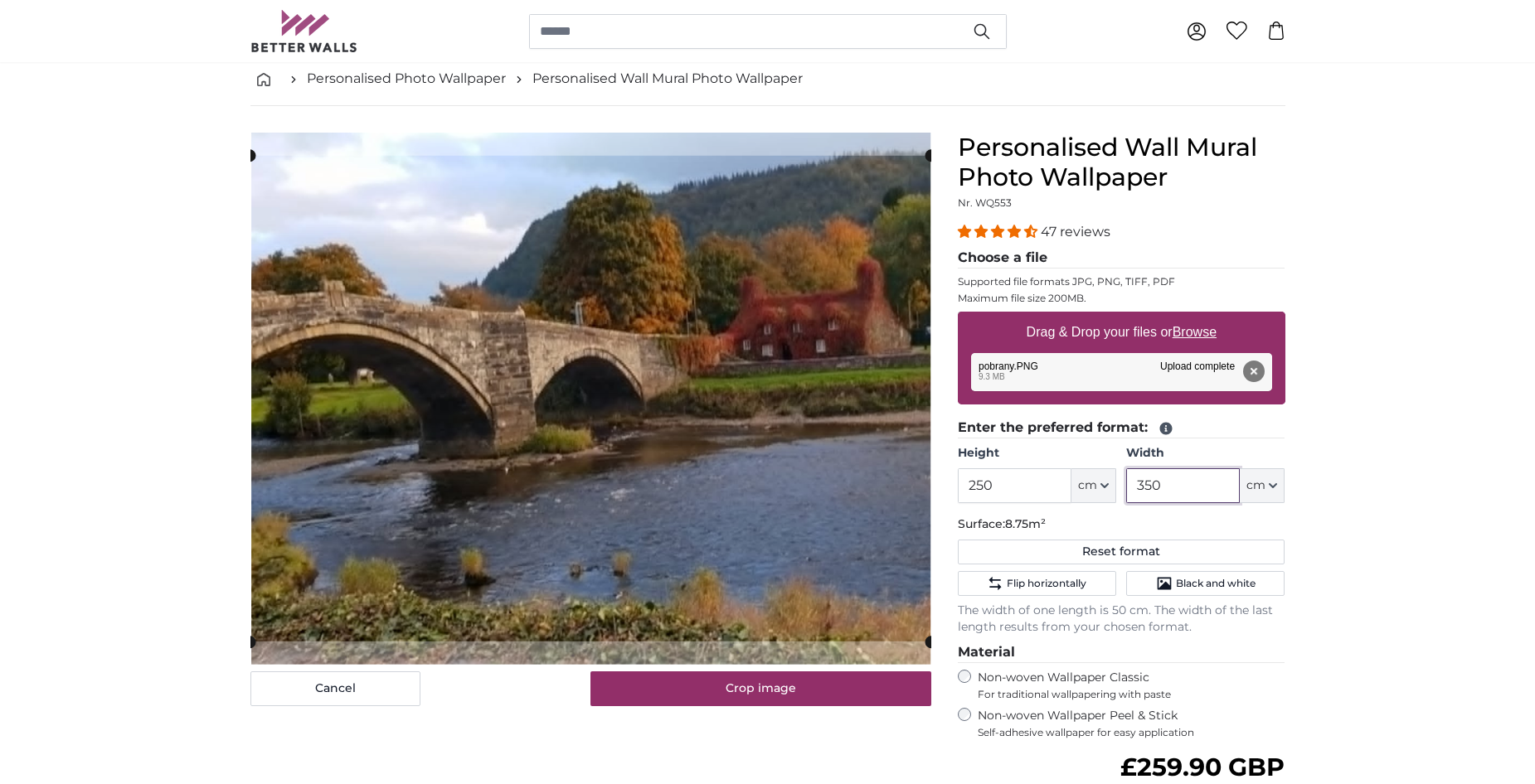
type input "350"
click at [988, 486] on input "250" at bounding box center [1015, 485] width 113 height 35
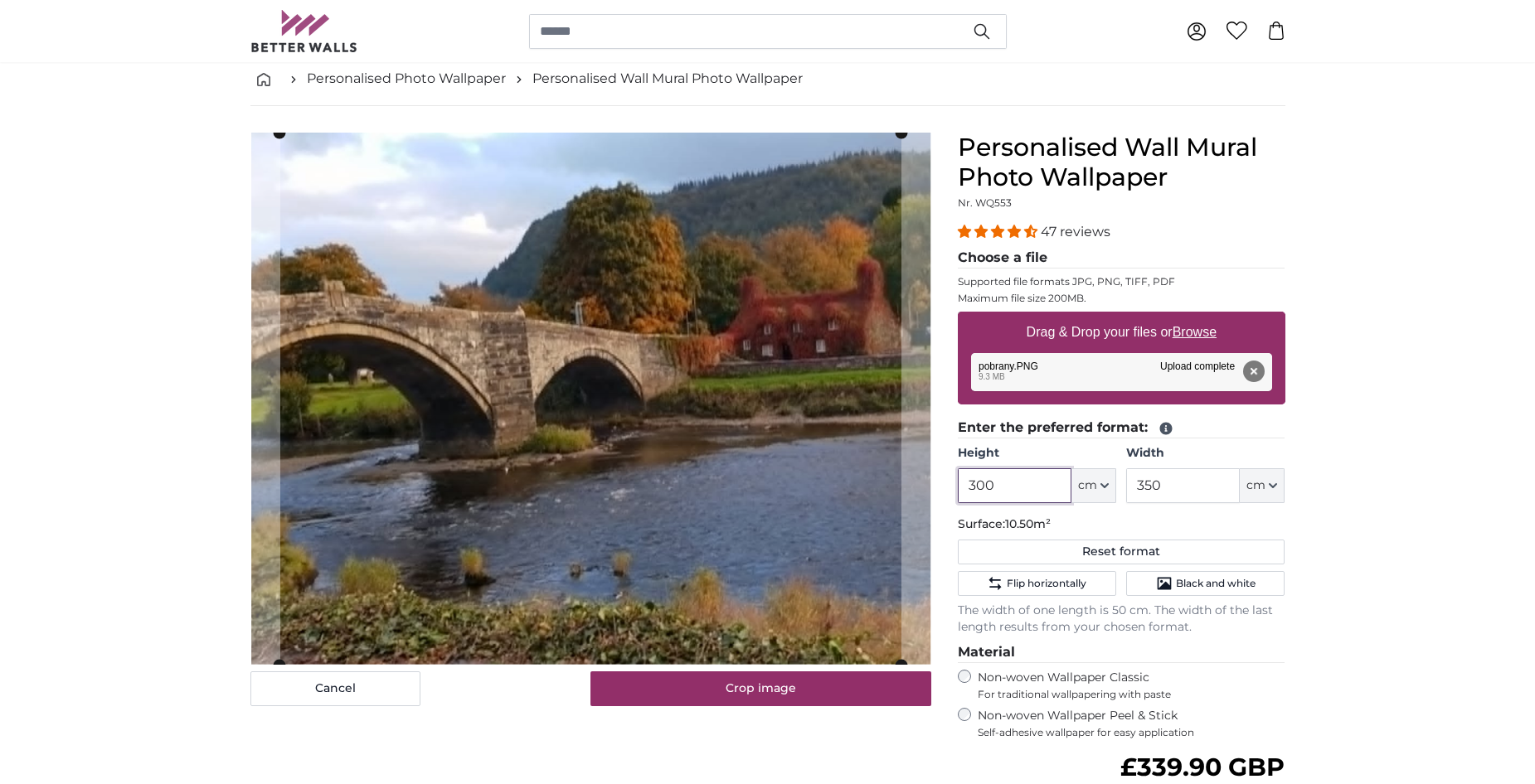
type input "300"
click at [1153, 481] on input "350" at bounding box center [1183, 485] width 113 height 35
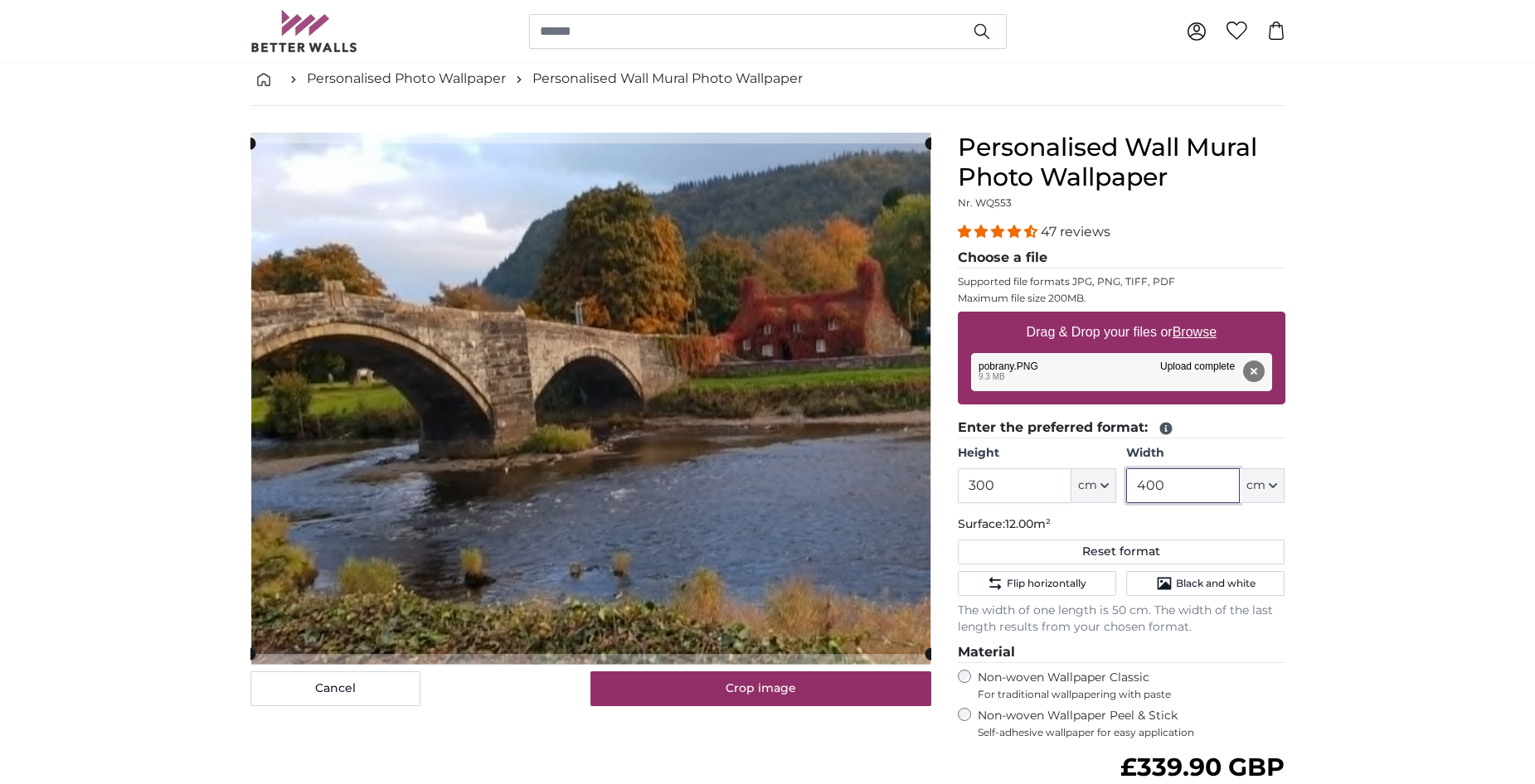
type input "400"
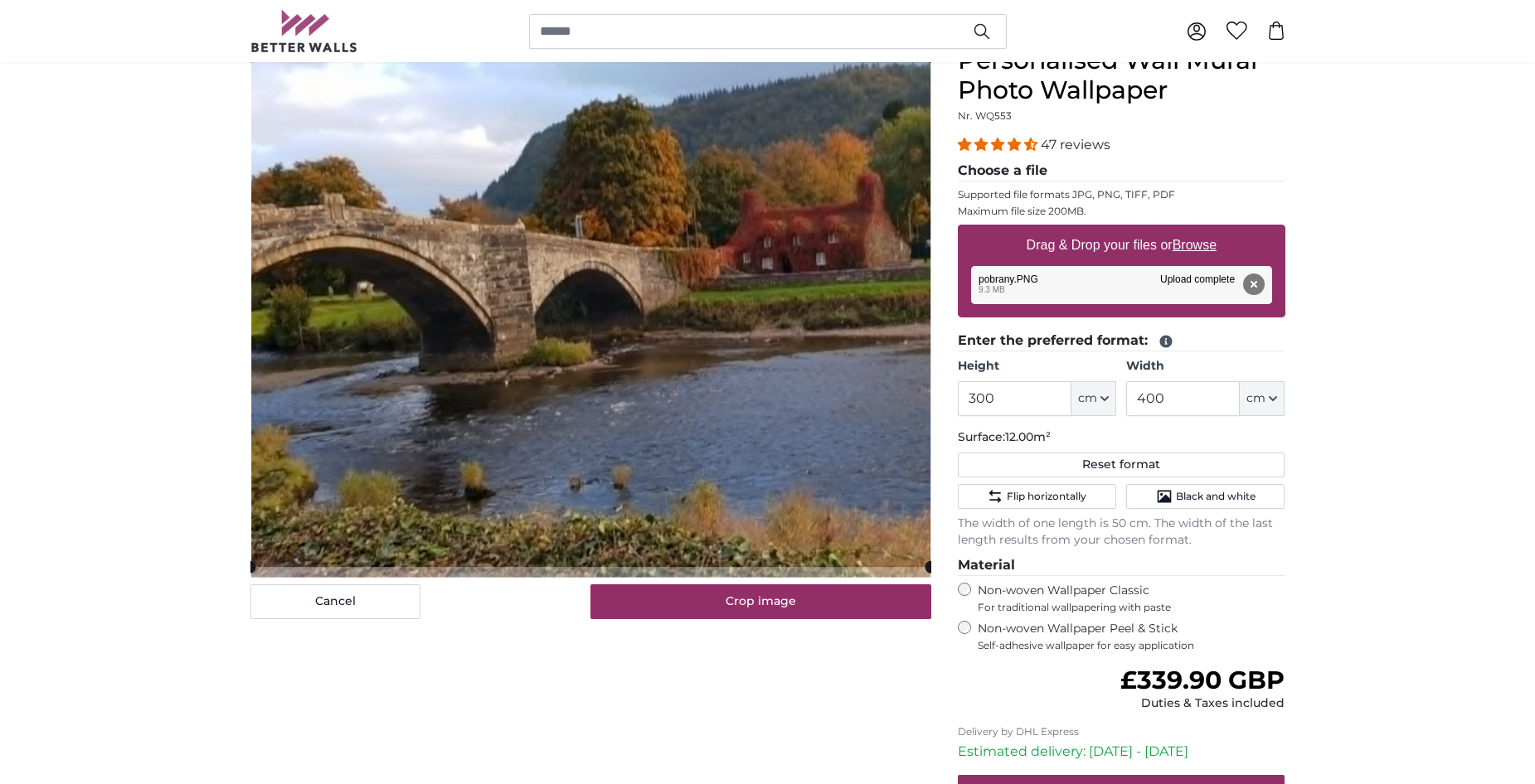
scroll to position [166, 0]
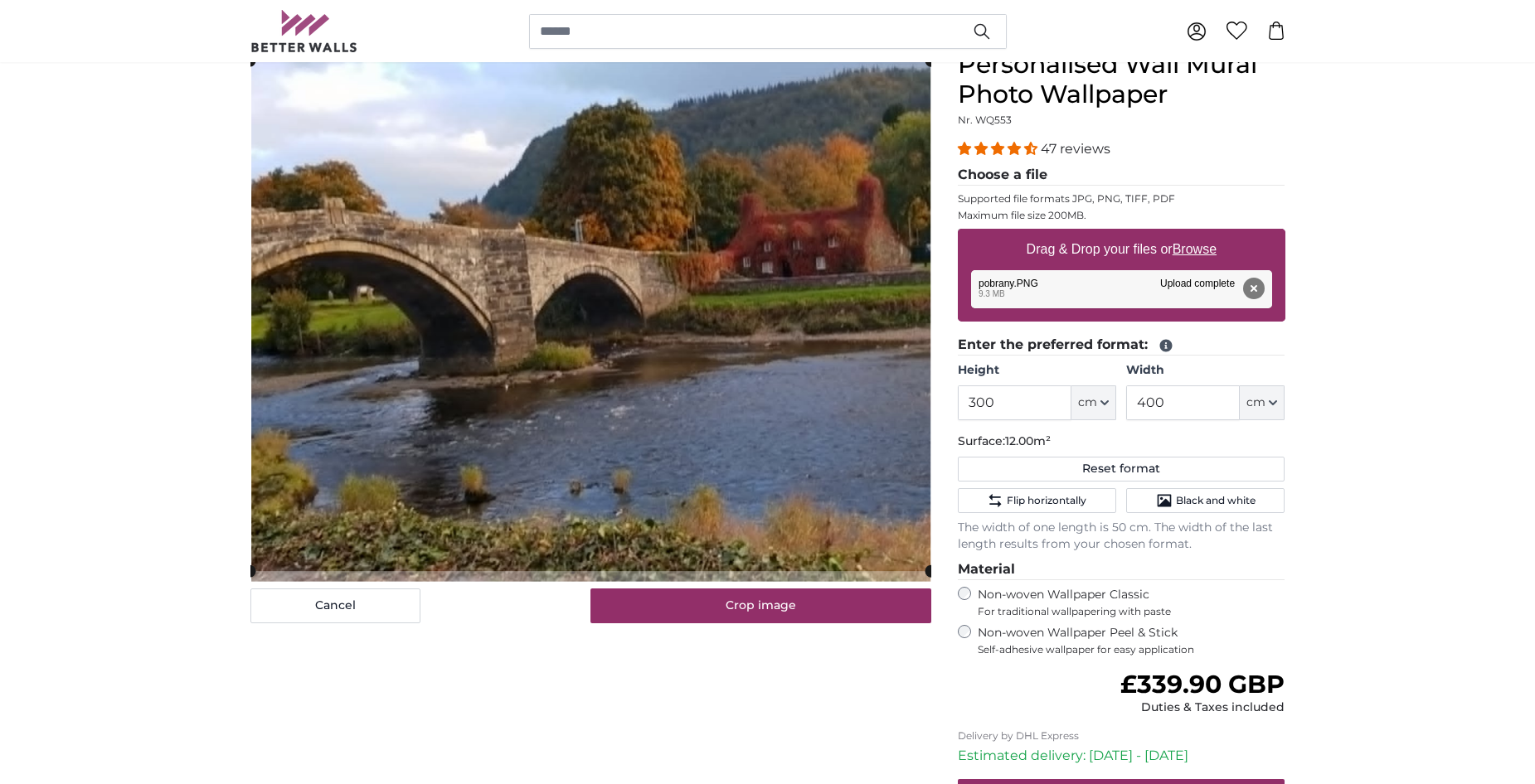
click at [1252, 283] on button "Remove" at bounding box center [1253, 288] width 22 height 22
type input "235"
type input "300"
